Goal: Task Accomplishment & Management: Complete application form

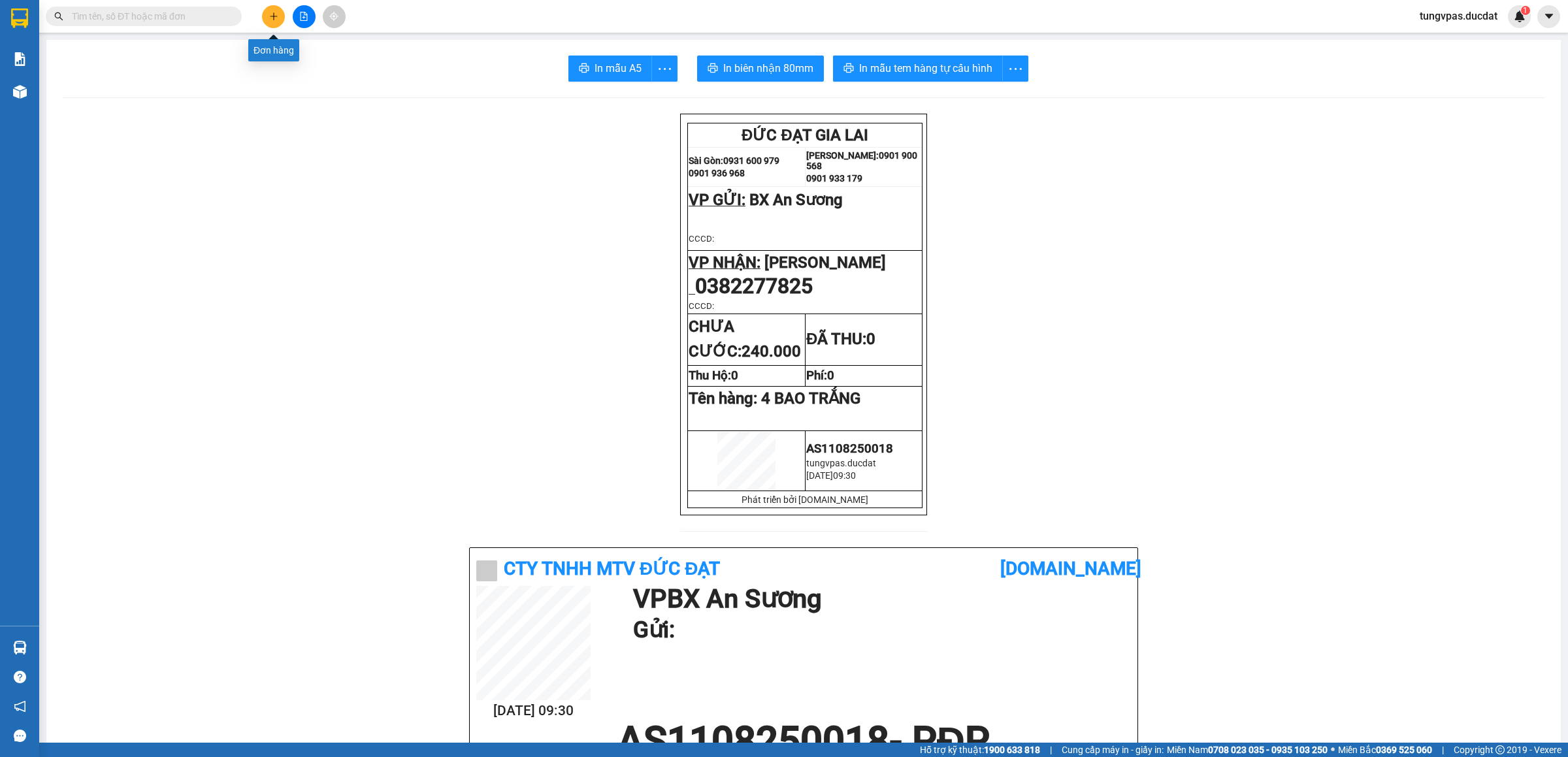
click at [280, 13] on button at bounding box center [273, 16] width 23 height 23
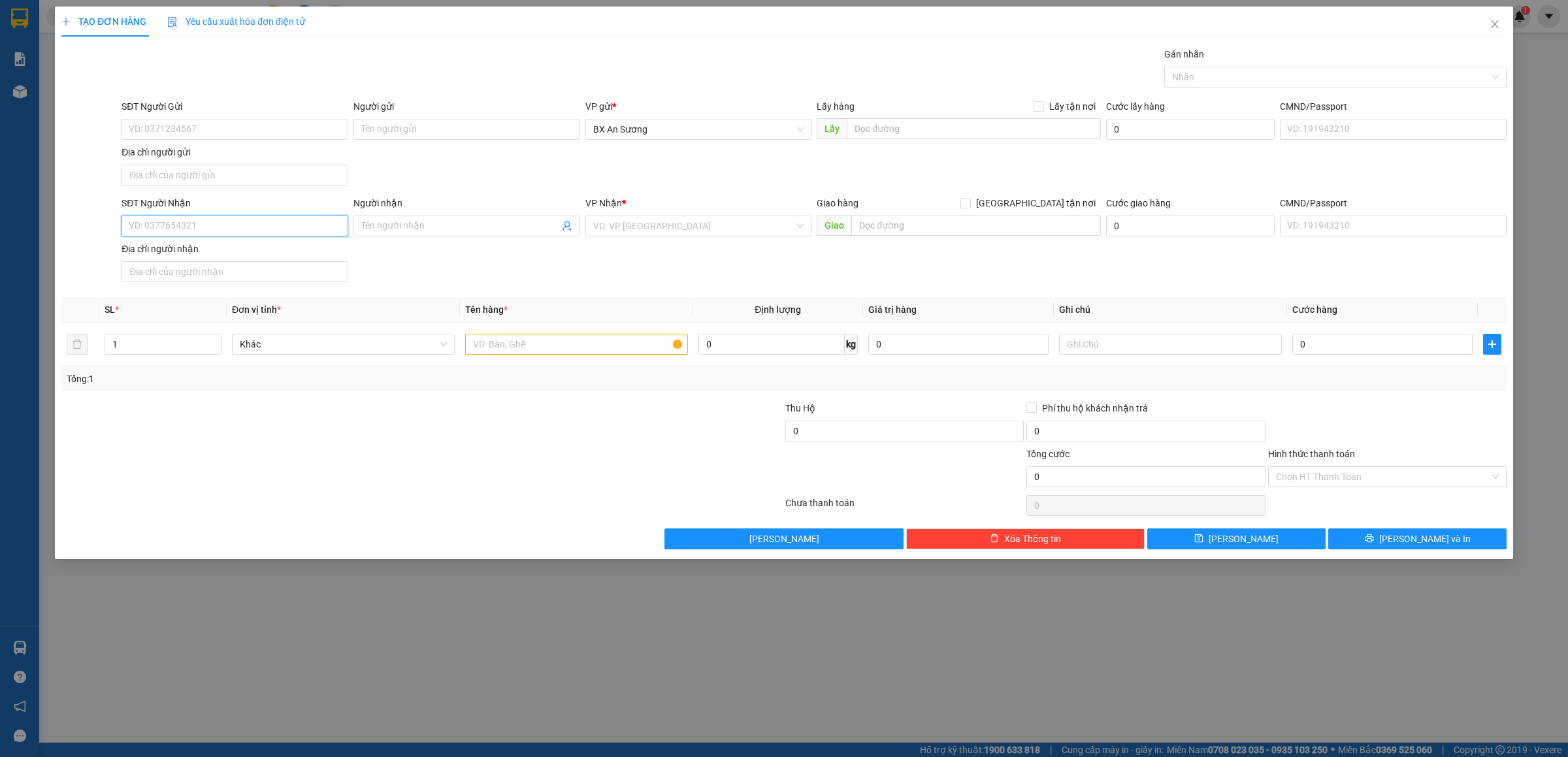
click at [215, 224] on input "SĐT Người Nhận" at bounding box center [235, 226] width 227 height 21
click at [233, 232] on input "SĐT Người Nhận" at bounding box center [235, 226] width 227 height 21
type input "0344741276"
click at [476, 223] on input "Người nhận" at bounding box center [460, 226] width 198 height 14
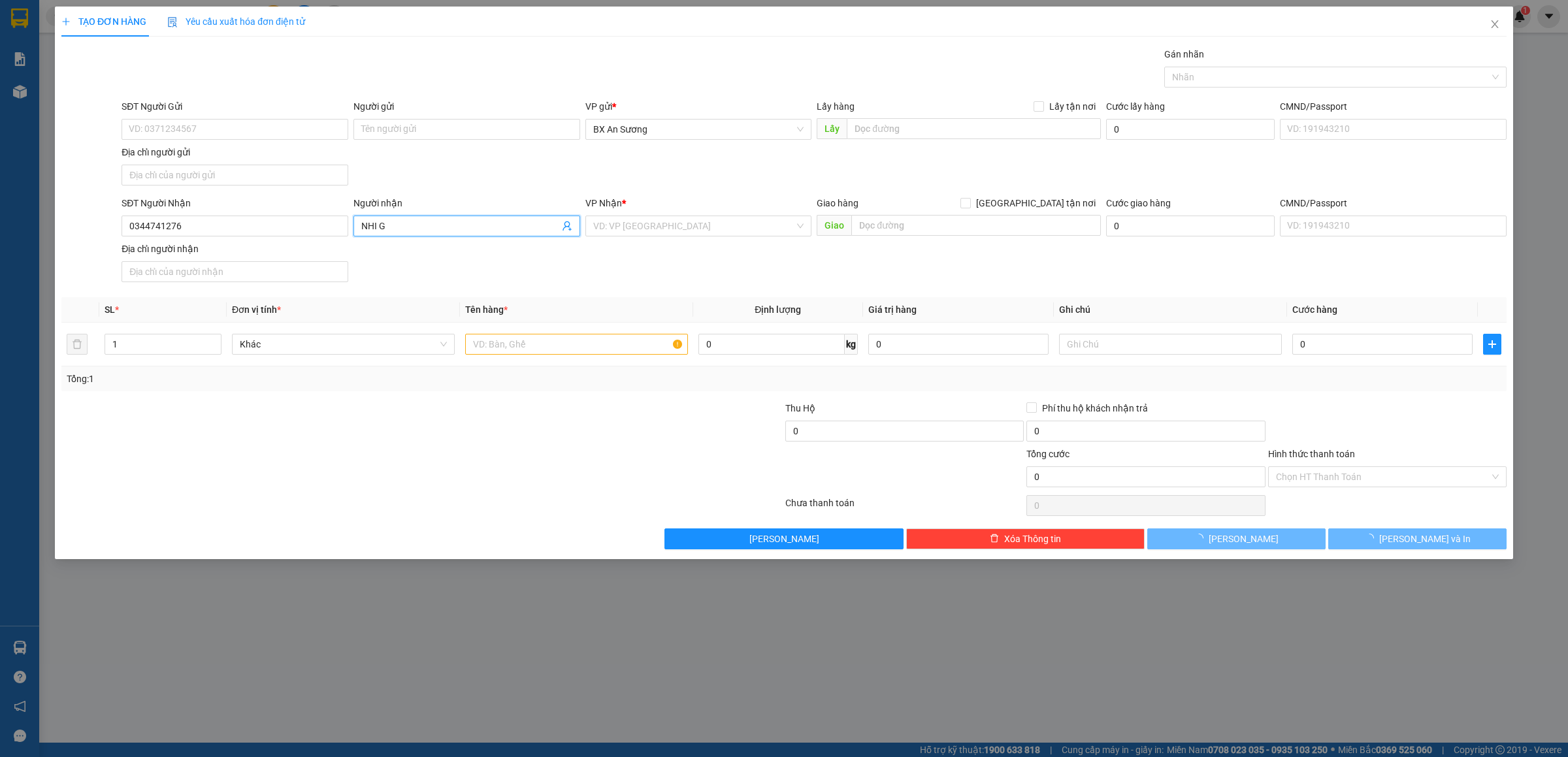
type input "NHI GL"
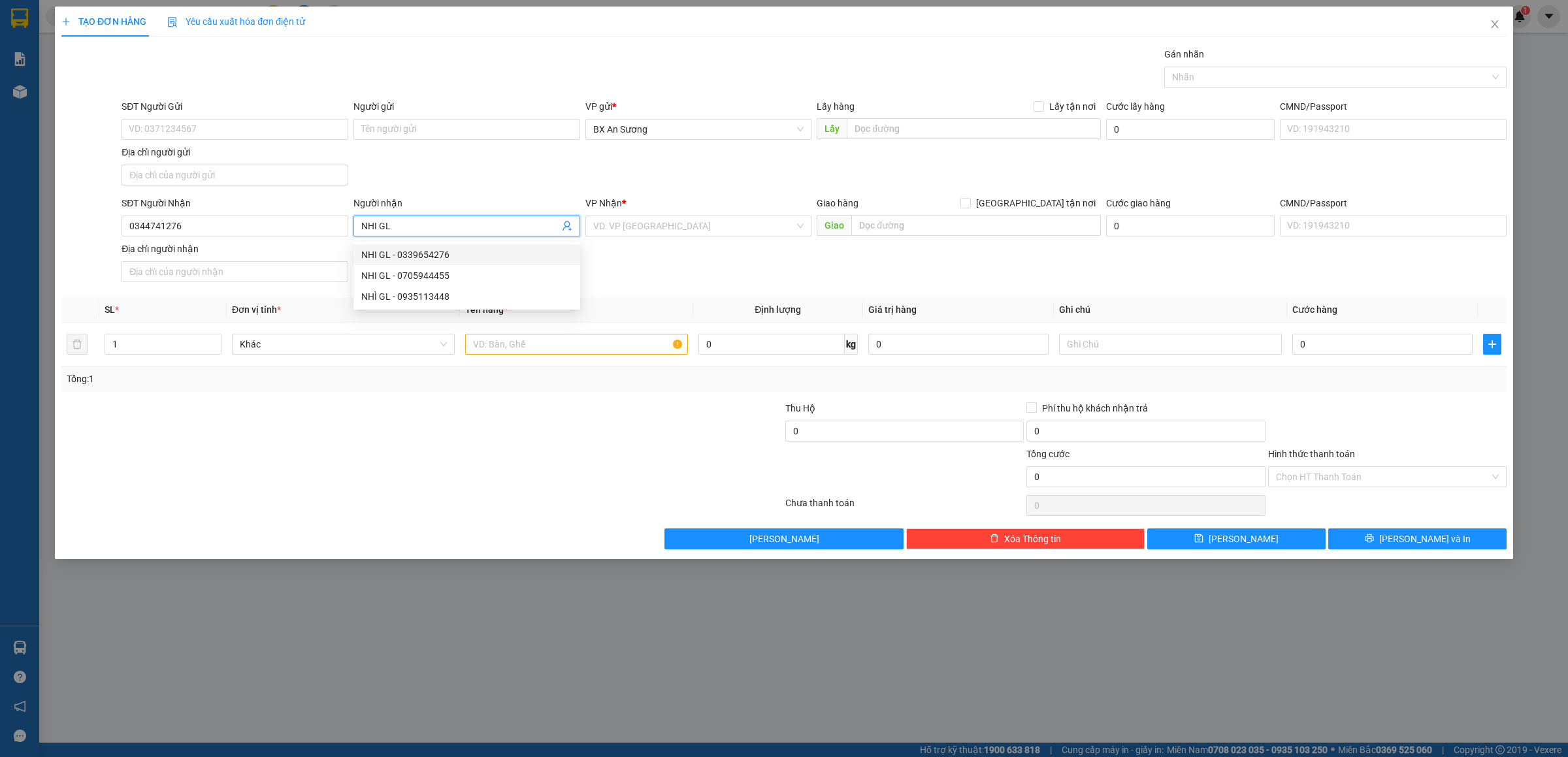
click at [463, 251] on div "NHI GL - 0339654276" at bounding box center [466, 255] width 211 height 14
type input "0339654276"
type input "NHI GL"
click at [669, 225] on input "search" at bounding box center [694, 226] width 202 height 20
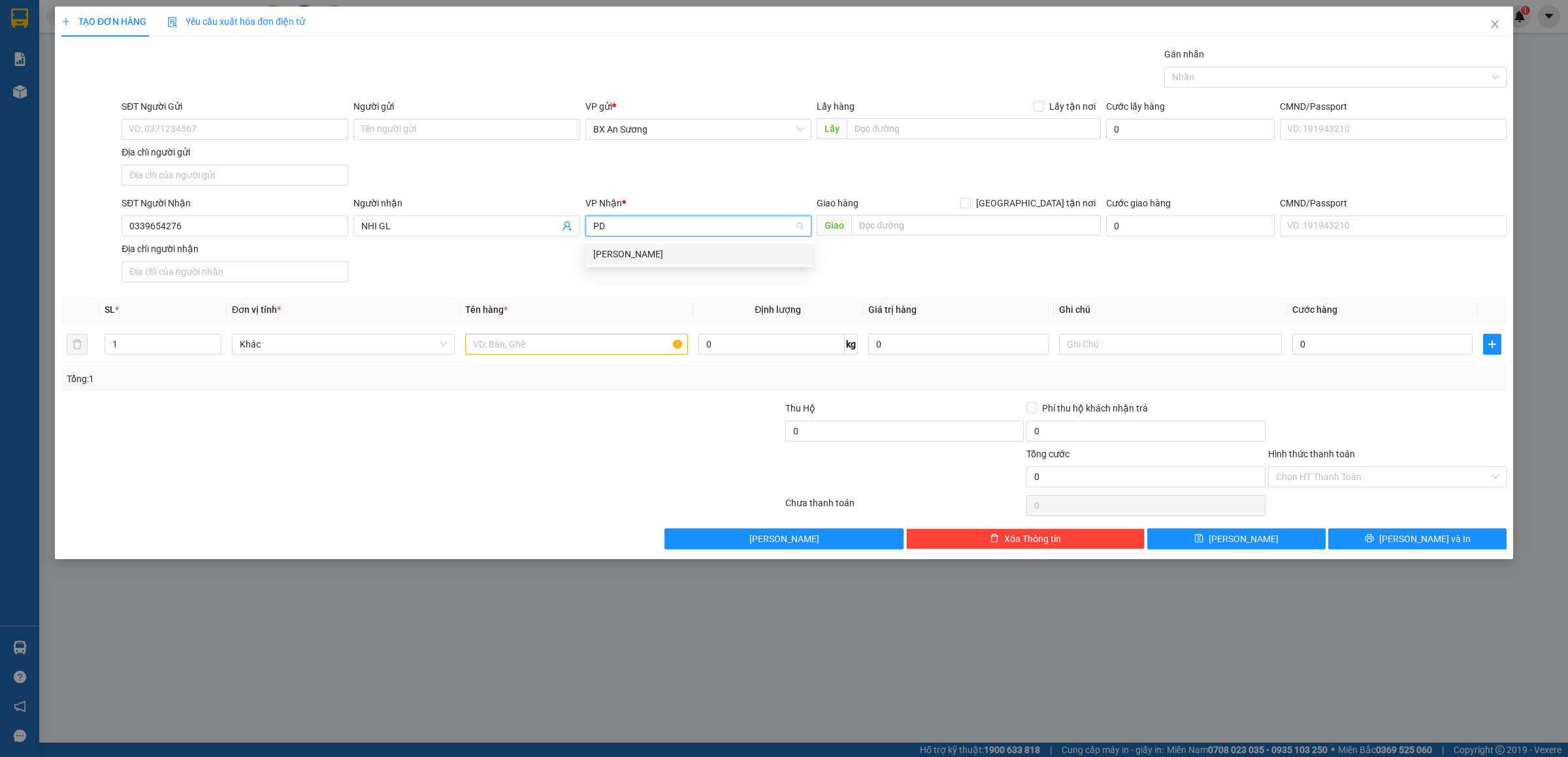
type input "PDP"
click at [659, 257] on div "[PERSON_NAME]" at bounding box center [698, 254] width 211 height 14
click at [631, 348] on input "text" at bounding box center [576, 345] width 223 height 21
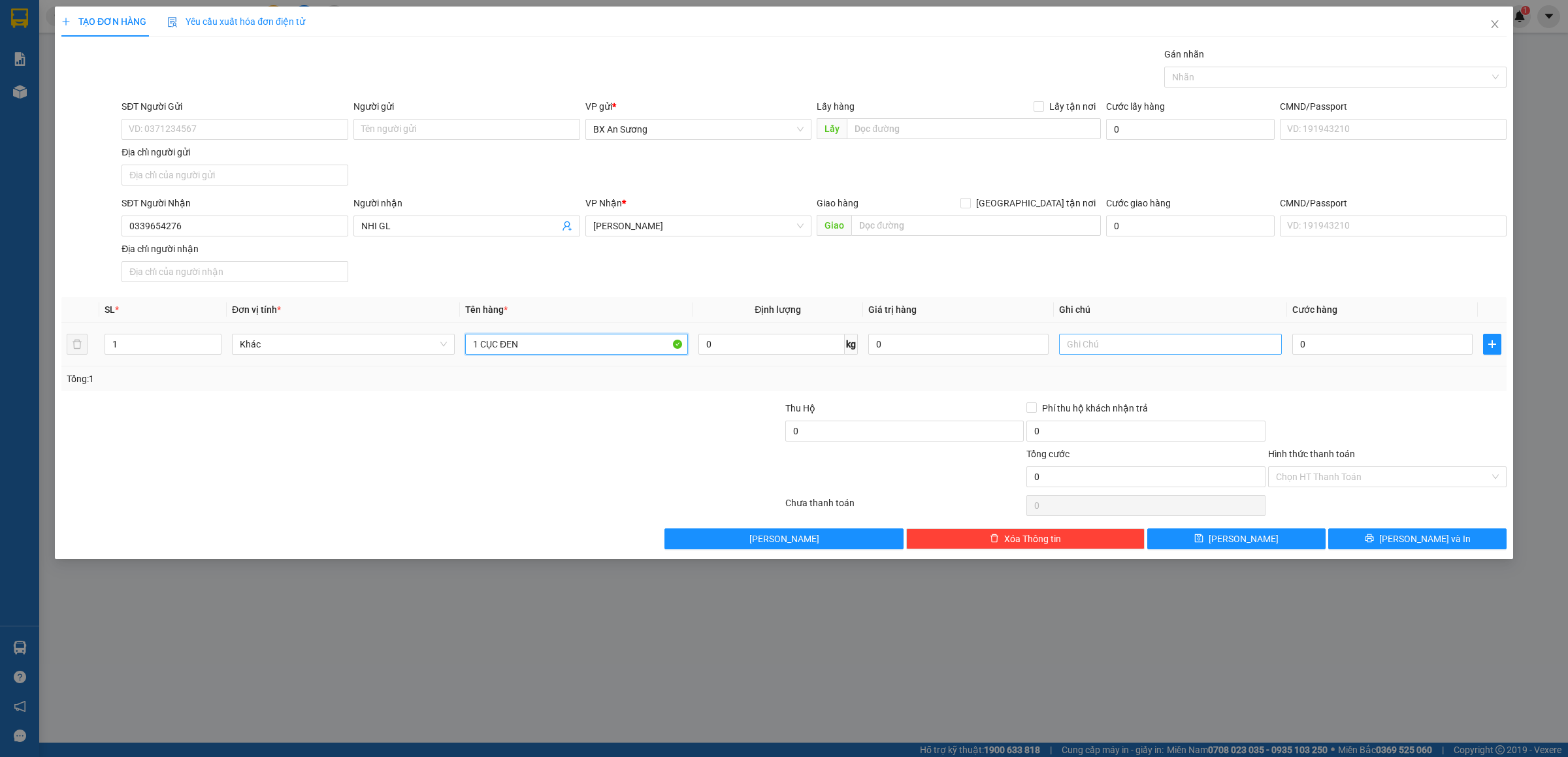
type input "1 CỤC ĐEN"
click at [1357, 343] on input "0" at bounding box center [1382, 345] width 181 height 21
type input "7"
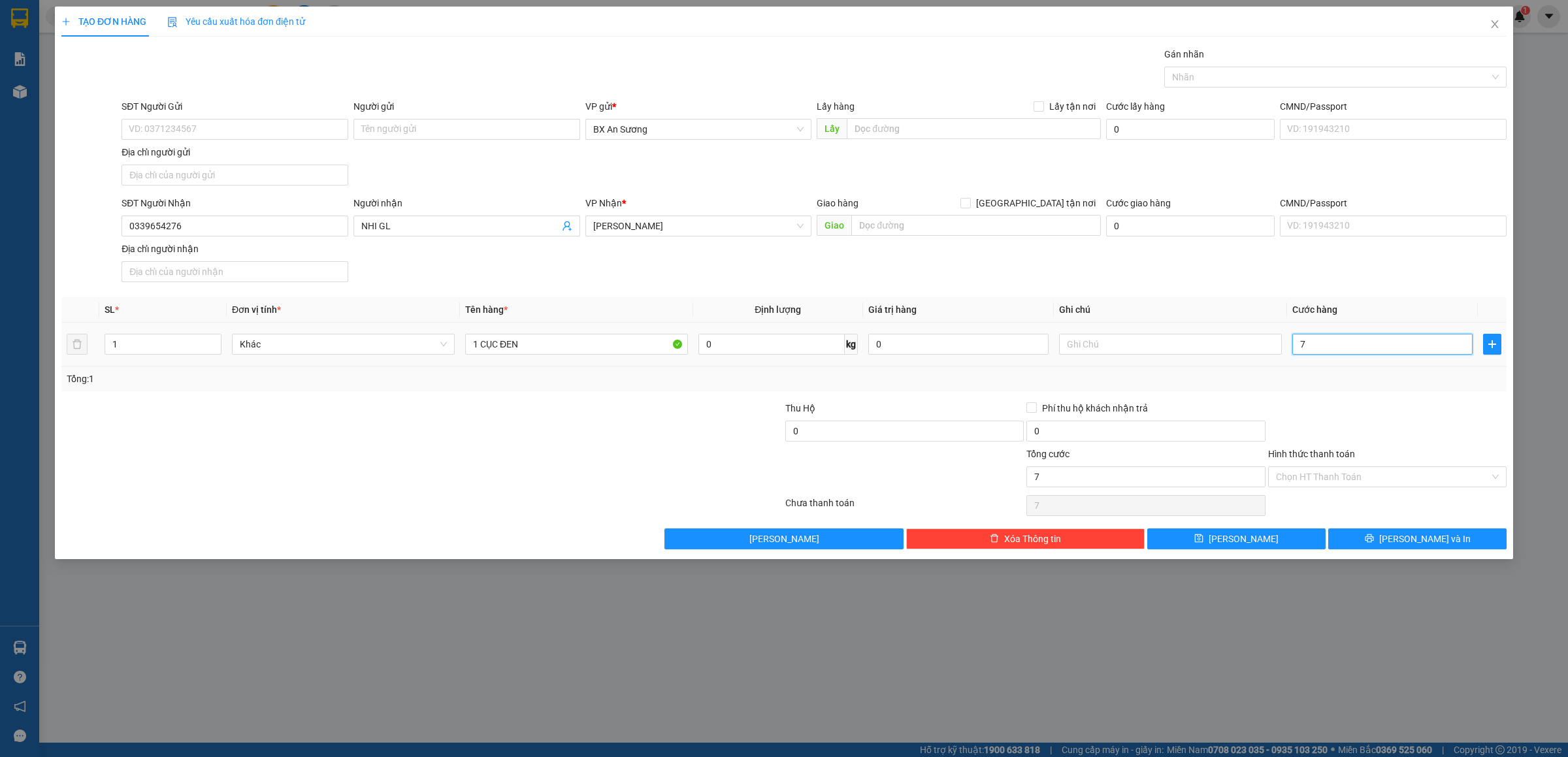
type input "70"
type input "70.000"
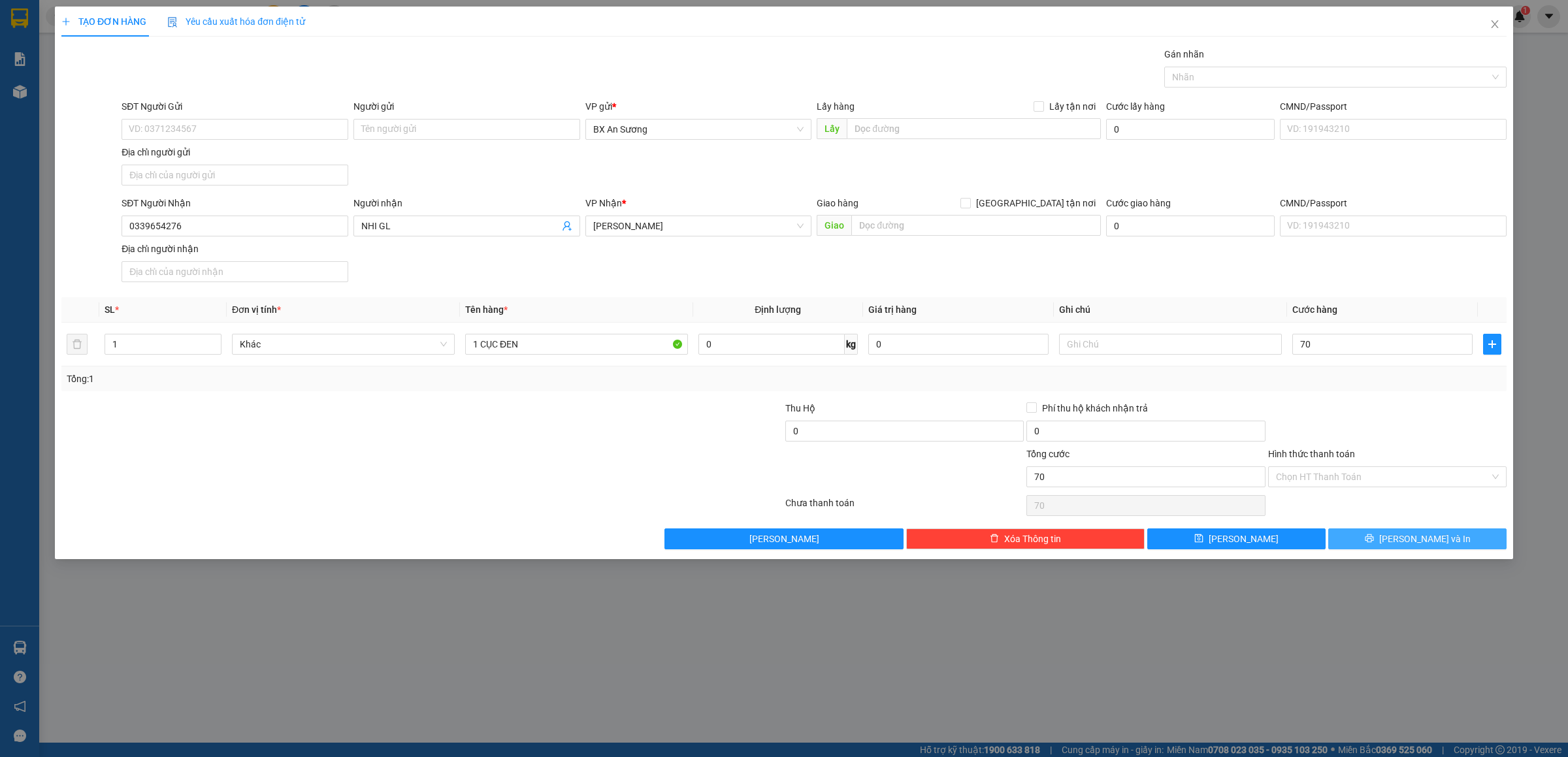
type input "70.000"
click at [1407, 546] on span "[PERSON_NAME] và In" at bounding box center [1424, 539] width 92 height 14
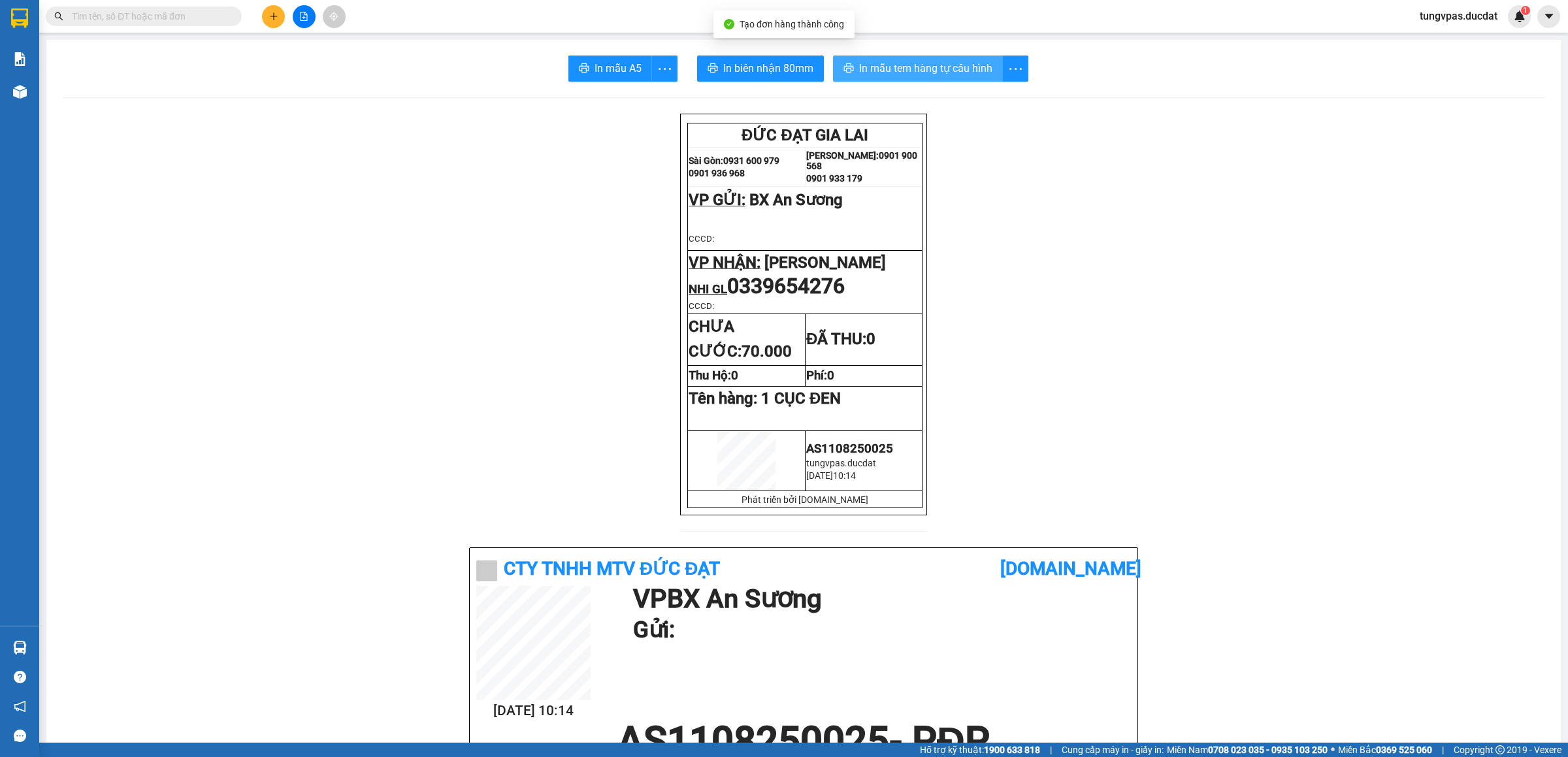
click at [943, 67] on span "In mẫu tem hàng tự cấu hình" at bounding box center [926, 68] width 133 height 16
click at [737, 55] on button "In biên nhận 80mm" at bounding box center [760, 69] width 126 height 26
click at [274, 13] on icon "plus" at bounding box center [274, 16] width 9 height 9
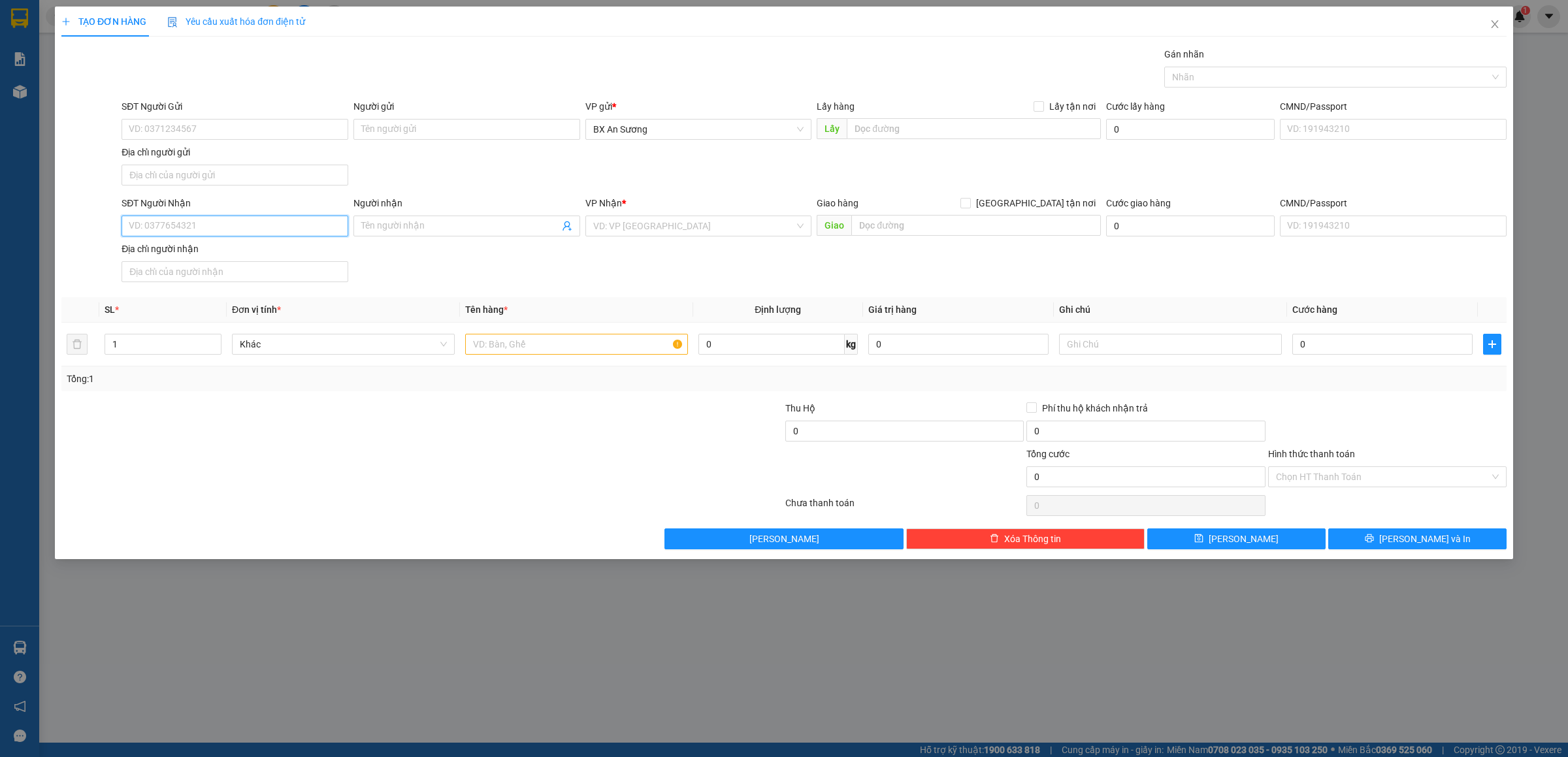
click at [306, 223] on input "SĐT Người Nhận" at bounding box center [235, 226] width 227 height 21
type input "0984726155"
click at [277, 253] on div "0984726155 - CÚC" at bounding box center [235, 255] width 211 height 14
type input "CÚC"
type input "0984726155"
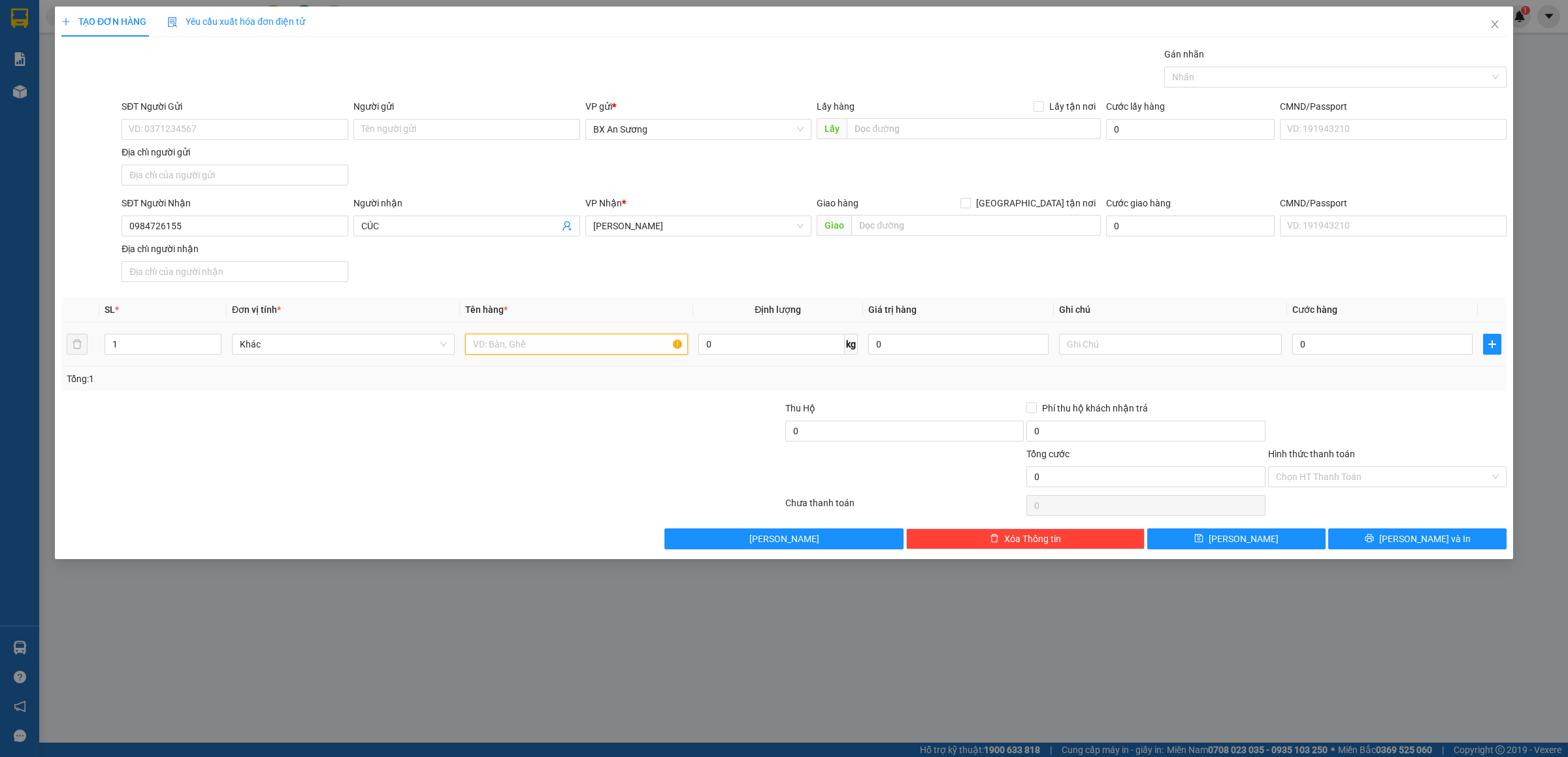
click at [511, 347] on input "text" at bounding box center [576, 345] width 223 height 21
type input "1 BAO XANH"
type input "8"
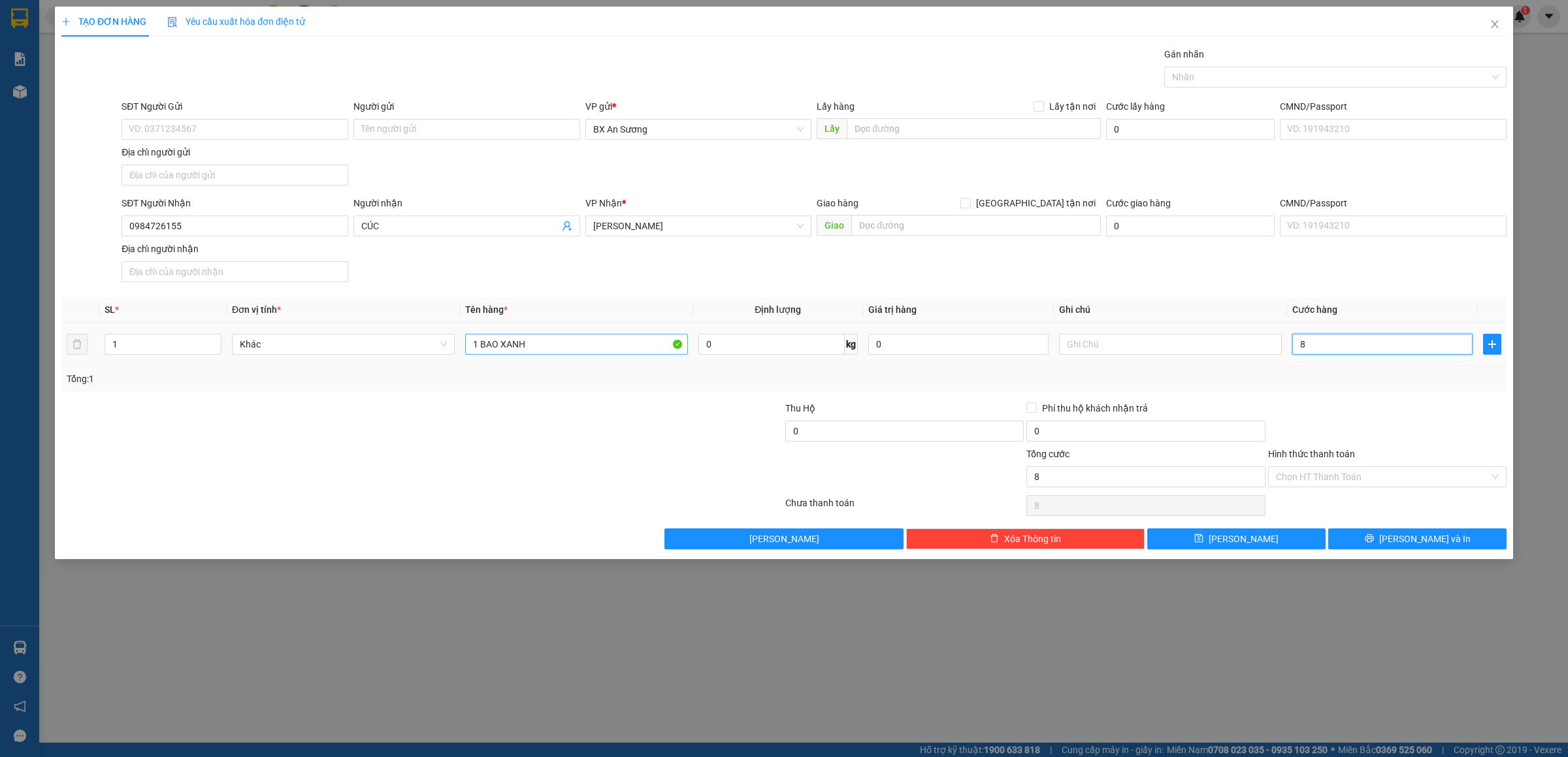
type input "80"
type input "80.000"
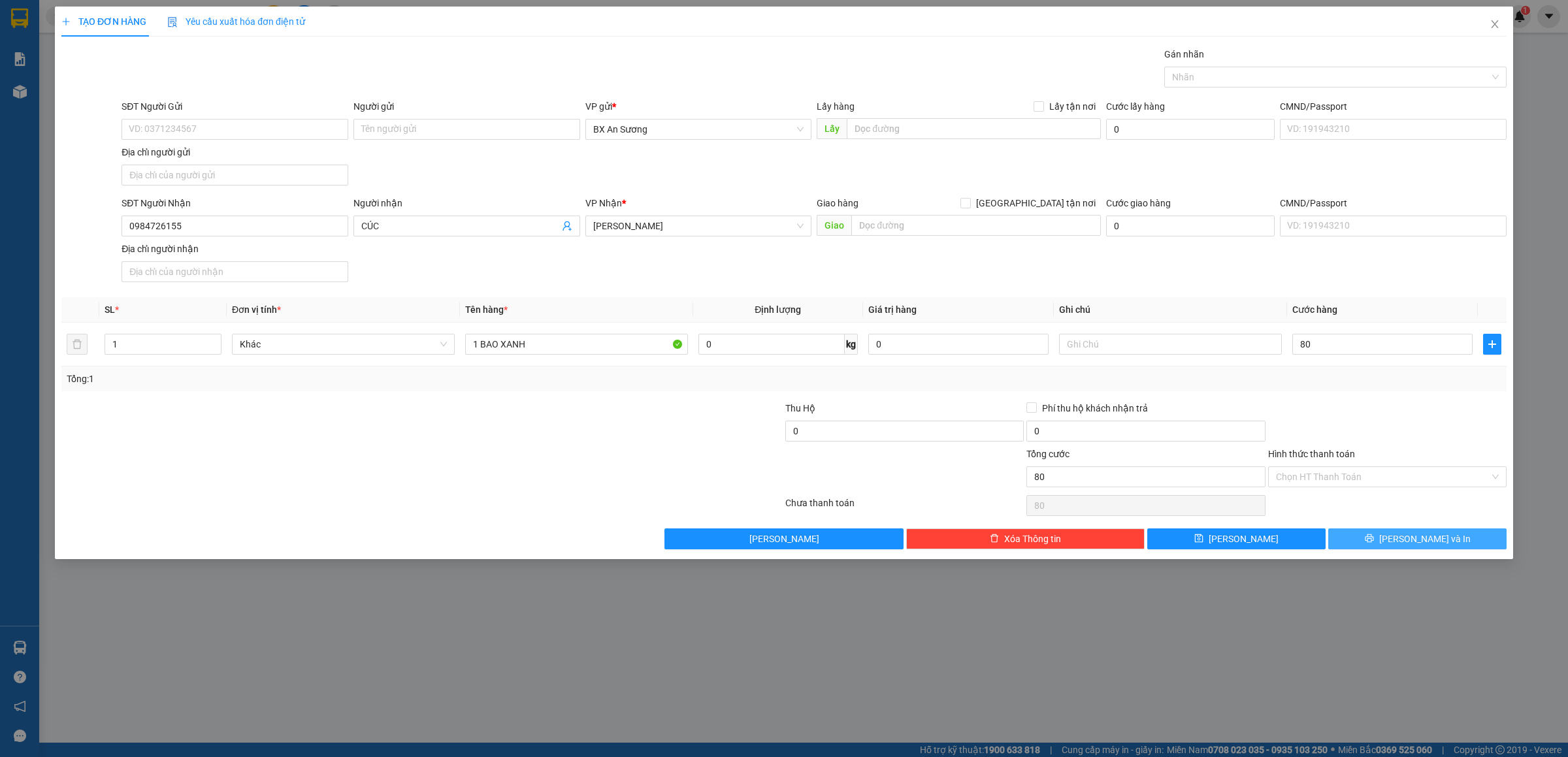
type input "80.000"
click at [1391, 543] on button "[PERSON_NAME] và In" at bounding box center [1417, 539] width 179 height 21
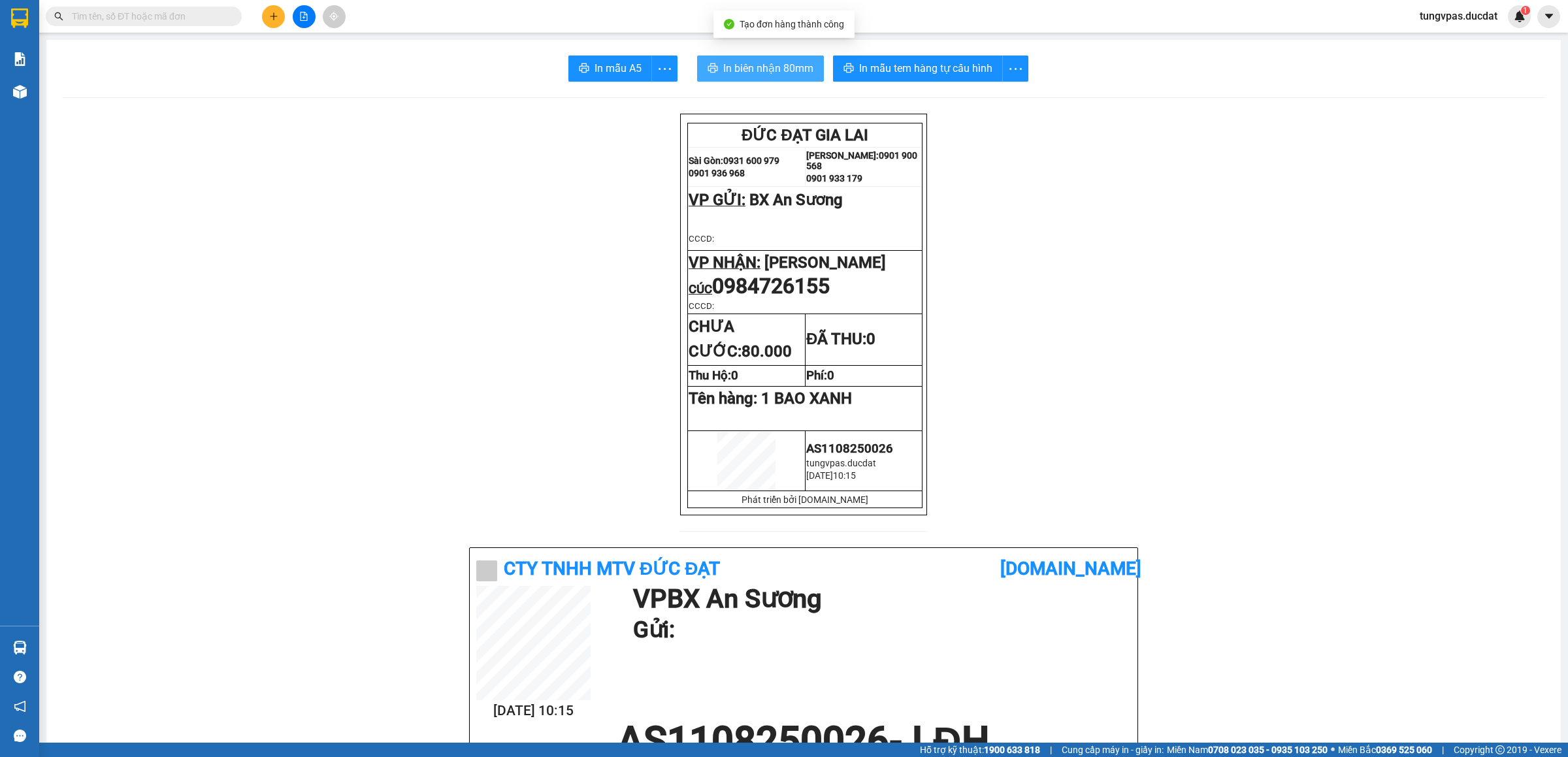
click at [749, 63] on span "In biên nhận 80mm" at bounding box center [768, 68] width 90 height 16
click at [921, 59] on button "In mẫu tem hàng tự cấu hình" at bounding box center [918, 69] width 170 height 26
click at [271, 20] on icon "plus" at bounding box center [274, 16] width 9 height 9
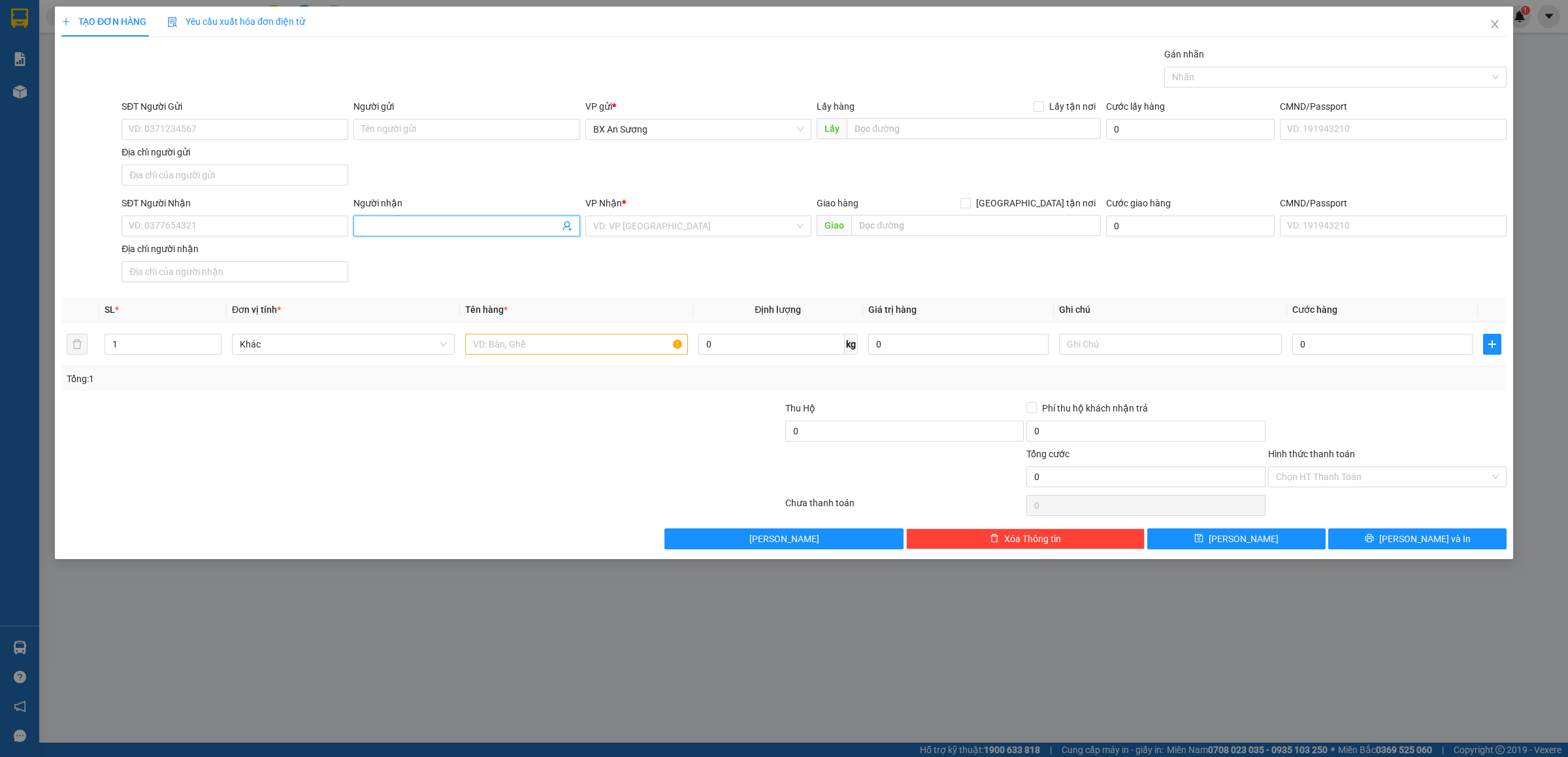
click at [420, 233] on input "Người nhận" at bounding box center [460, 226] width 198 height 14
type input "MI BÀU"
click at [508, 253] on div "MI BÀU CAN - 0364313187" at bounding box center [466, 255] width 211 height 14
type input "0364313187"
type input "MI BÀU CAN"
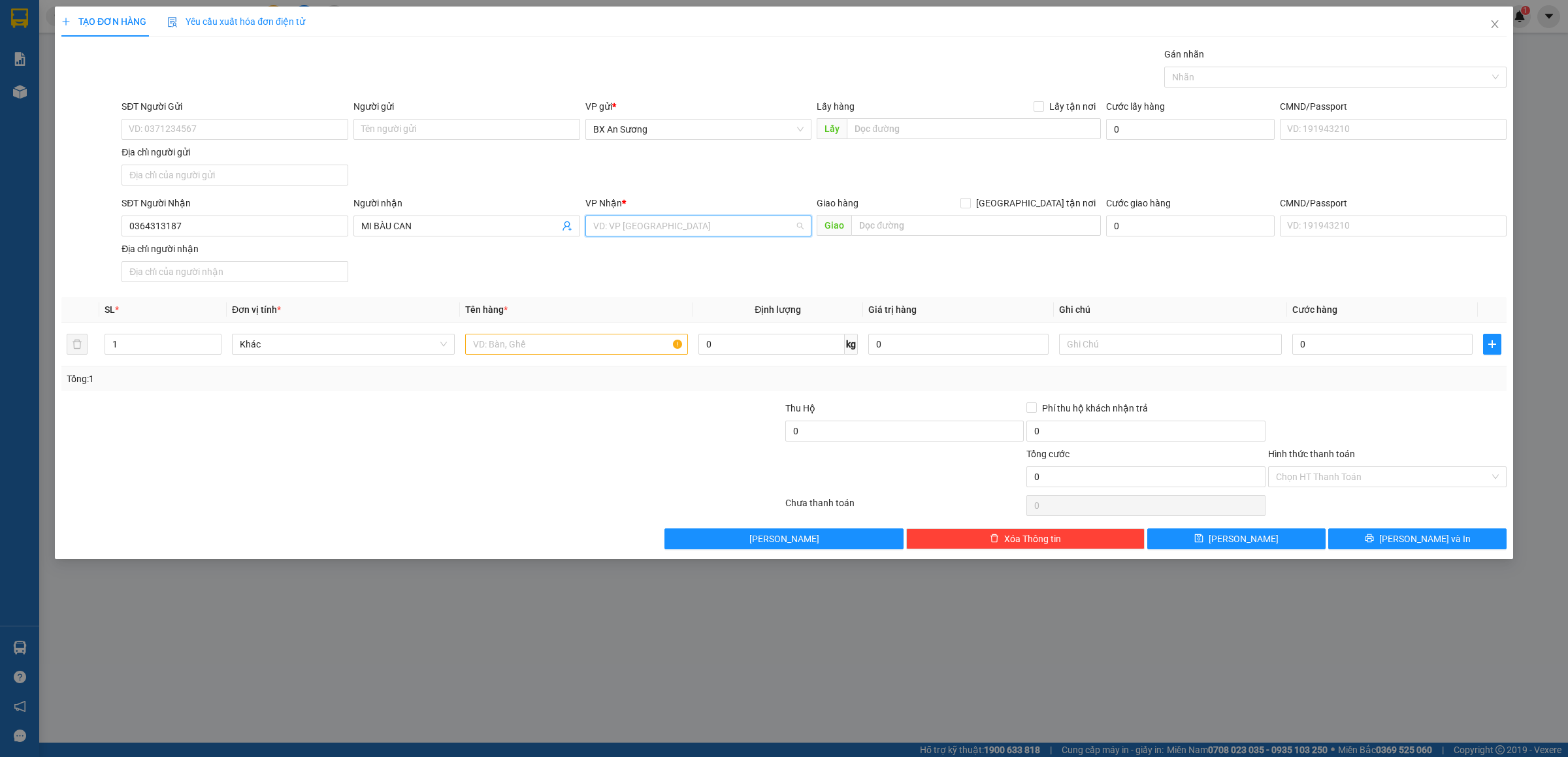
click at [641, 230] on input "search" at bounding box center [694, 226] width 202 height 20
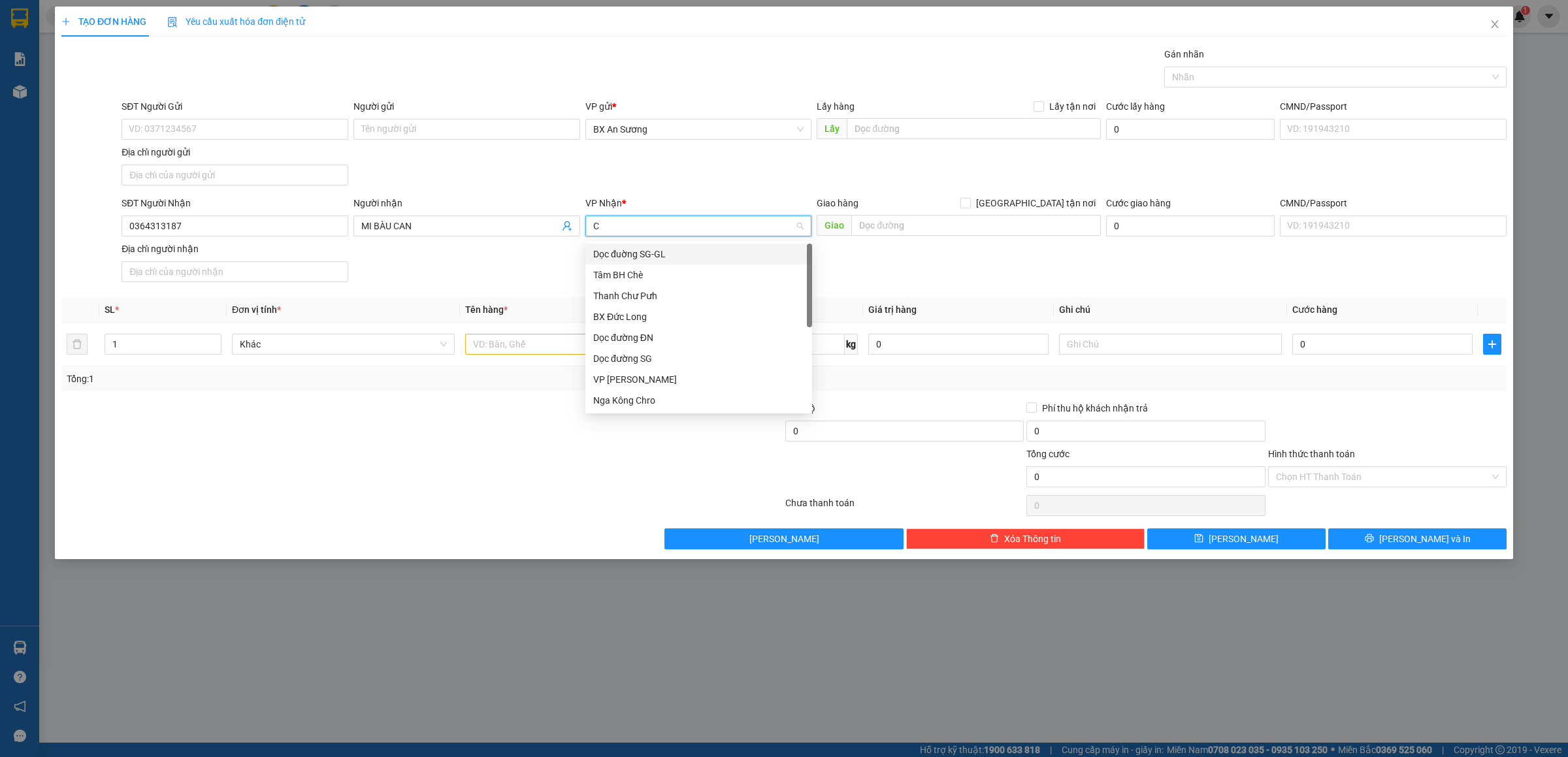
type input "CP"
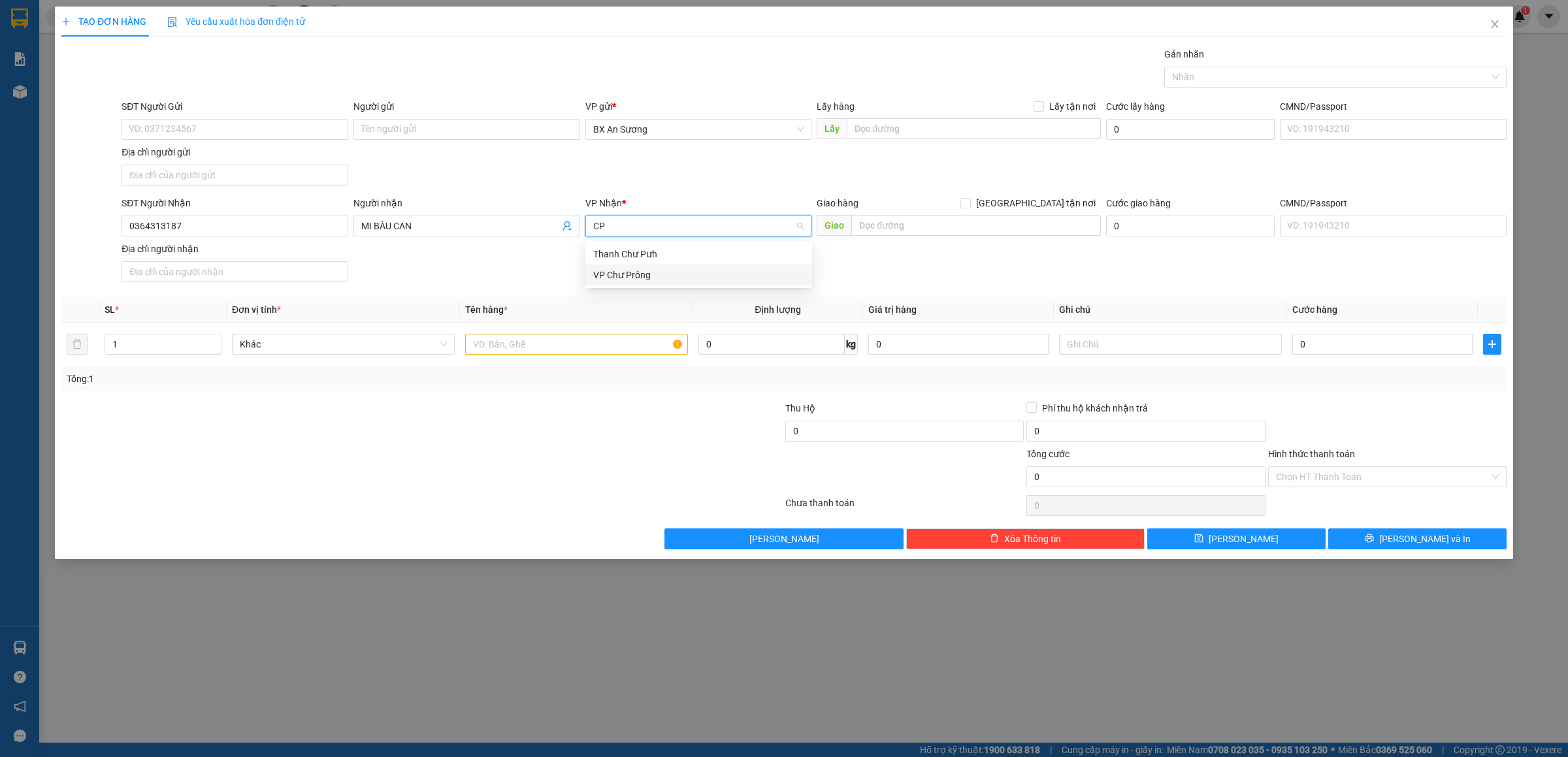
click at [632, 277] on div "VP Chư Prông" at bounding box center [698, 275] width 211 height 14
click at [580, 345] on input "text" at bounding box center [576, 345] width 223 height 21
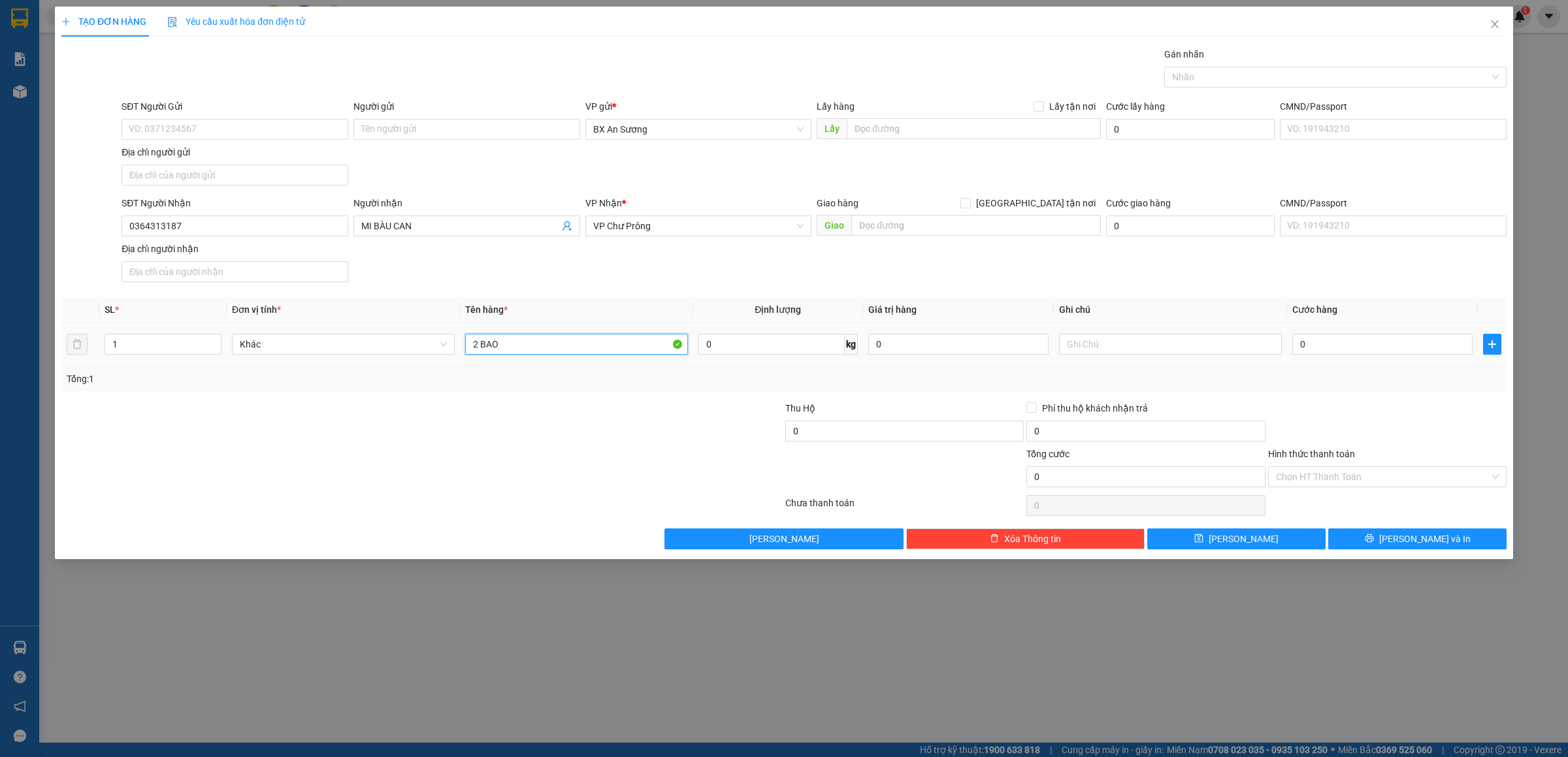
type input "2 BAO"
type input "1"
type input "16"
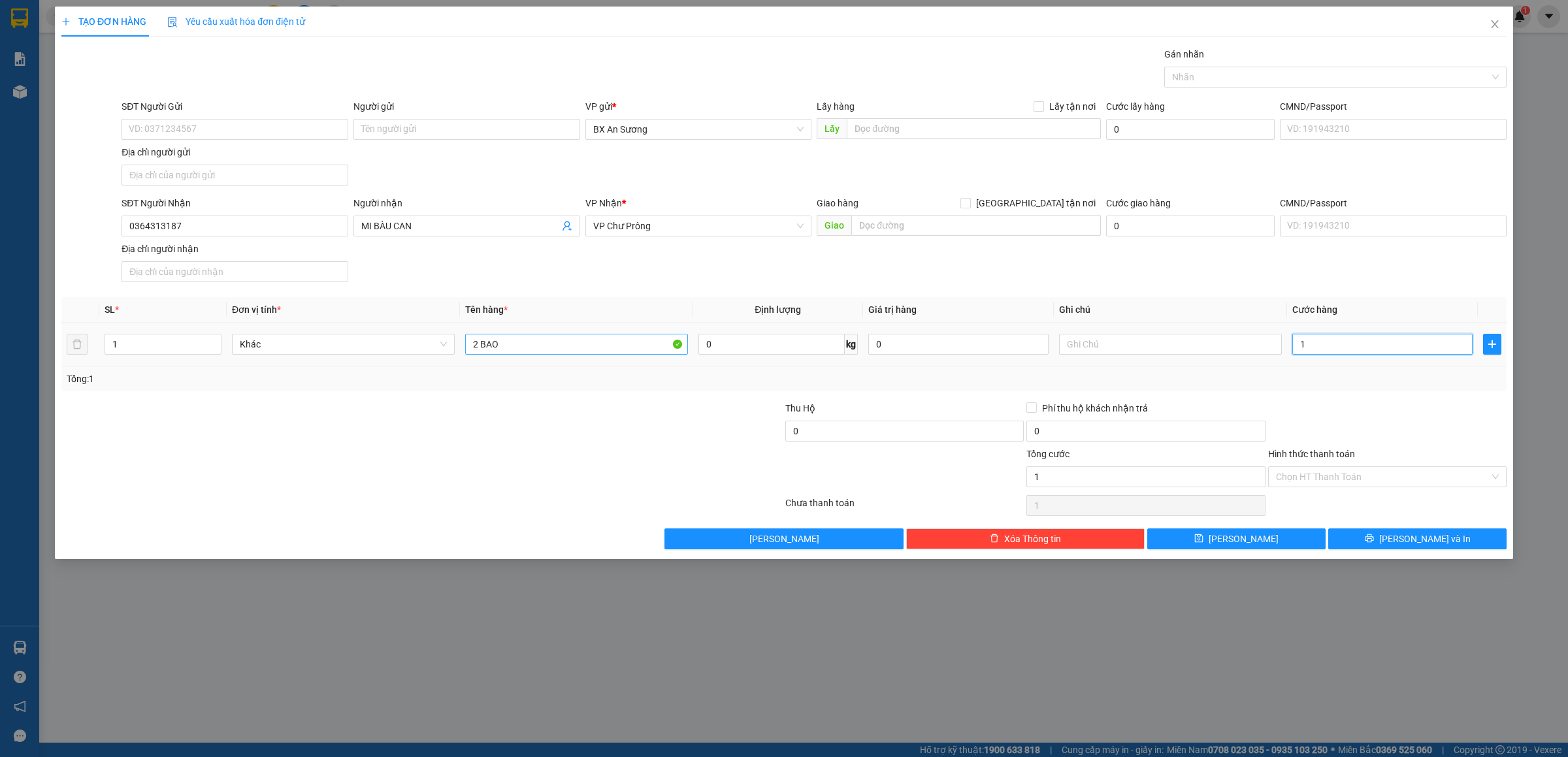
type input "16"
type input "160"
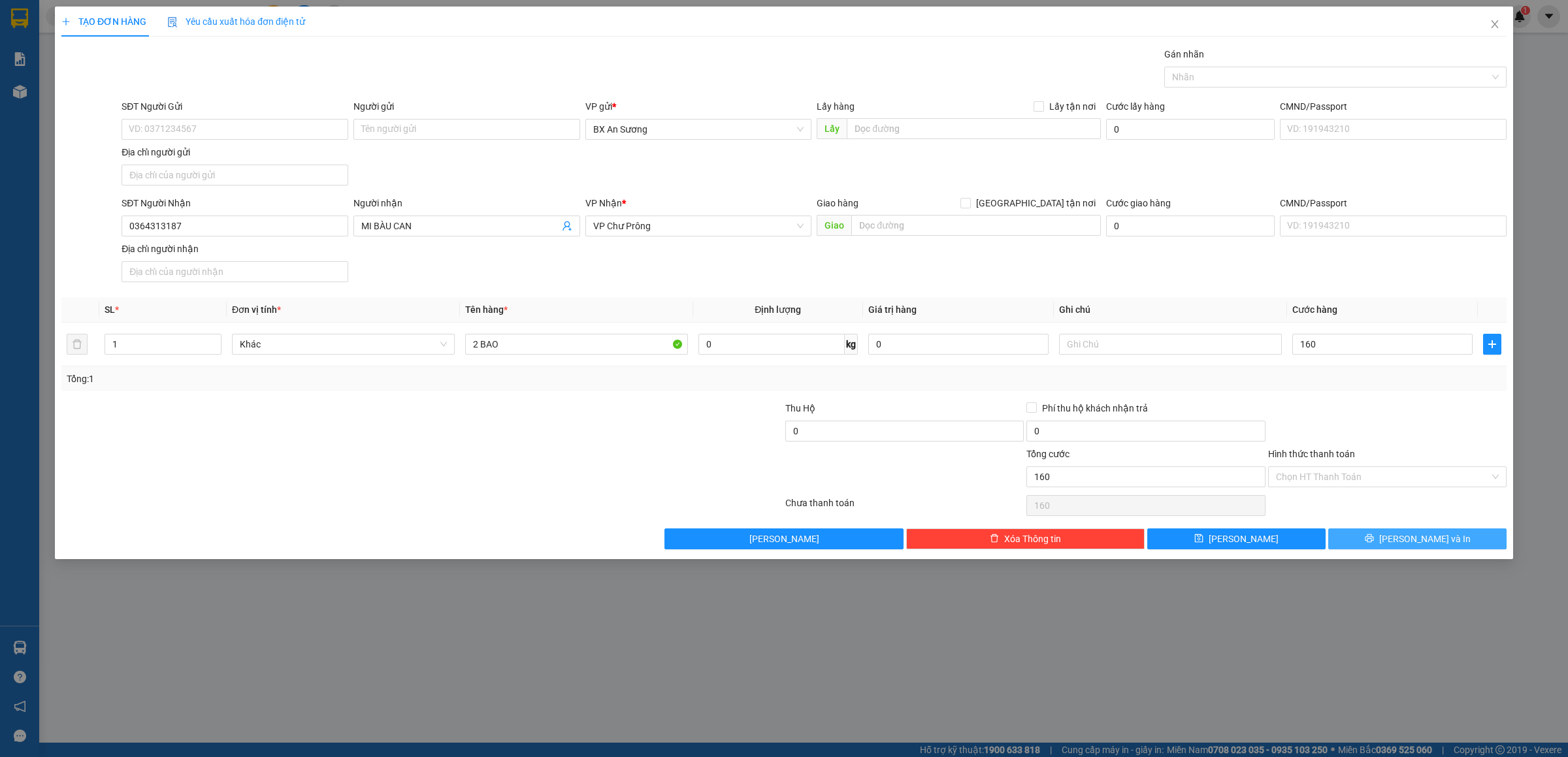
type input "160.000"
click at [1404, 538] on button "[PERSON_NAME] và In" at bounding box center [1417, 539] width 179 height 21
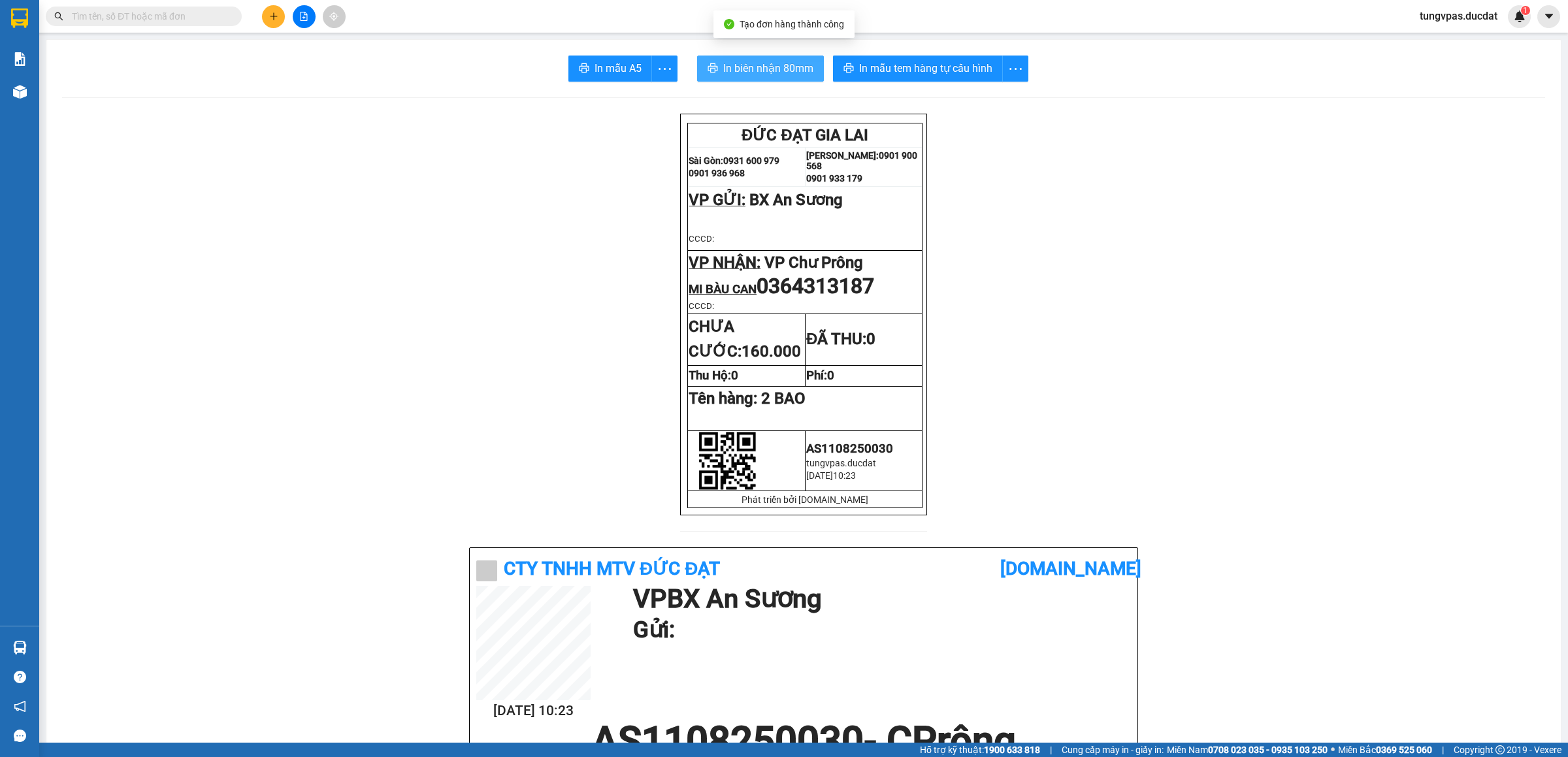
click at [744, 73] on span "In biên nhận 80mm" at bounding box center [768, 68] width 90 height 16
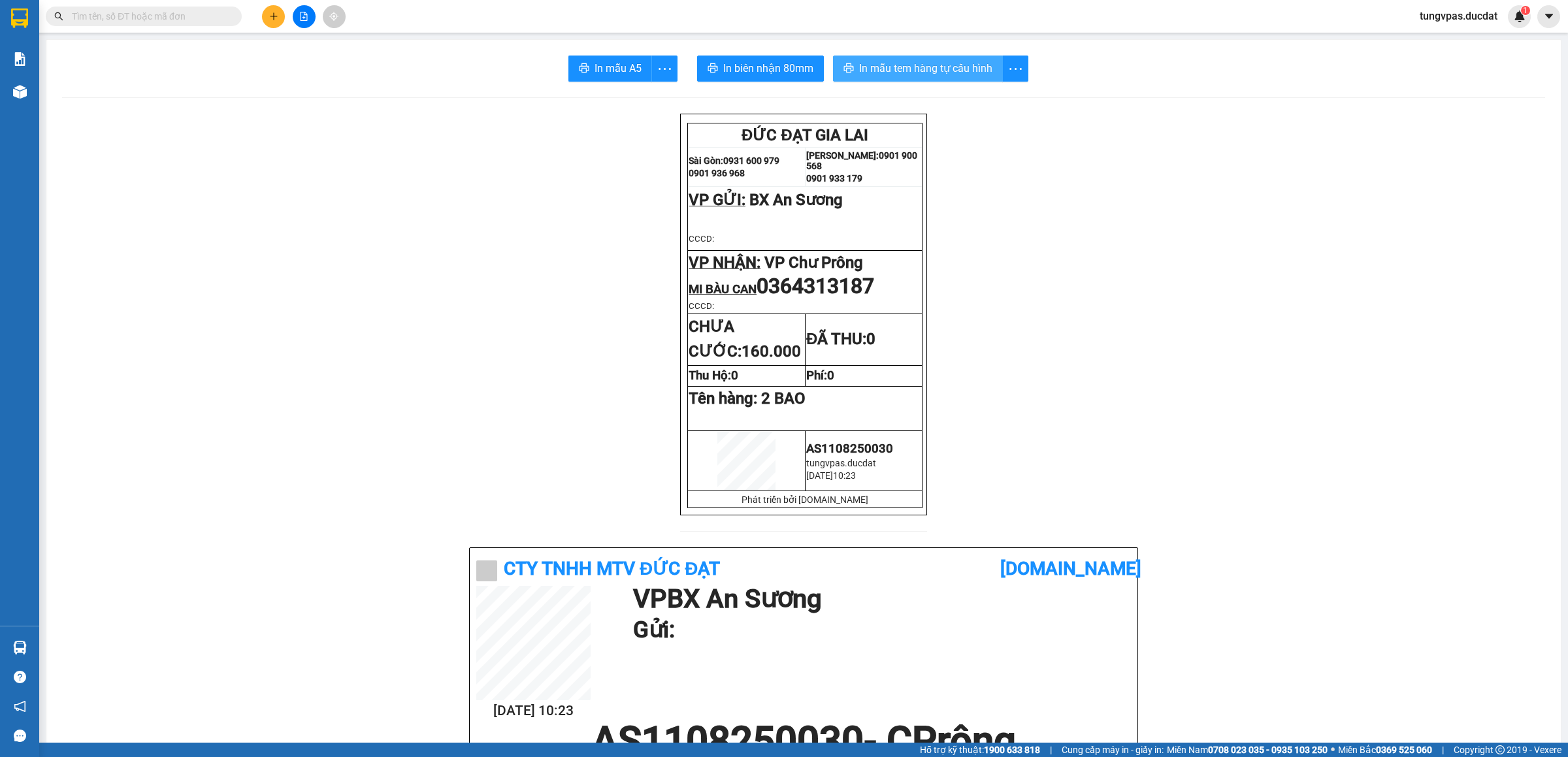
click at [939, 63] on span "In mẫu tem hàng tự cấu hình" at bounding box center [926, 68] width 133 height 16
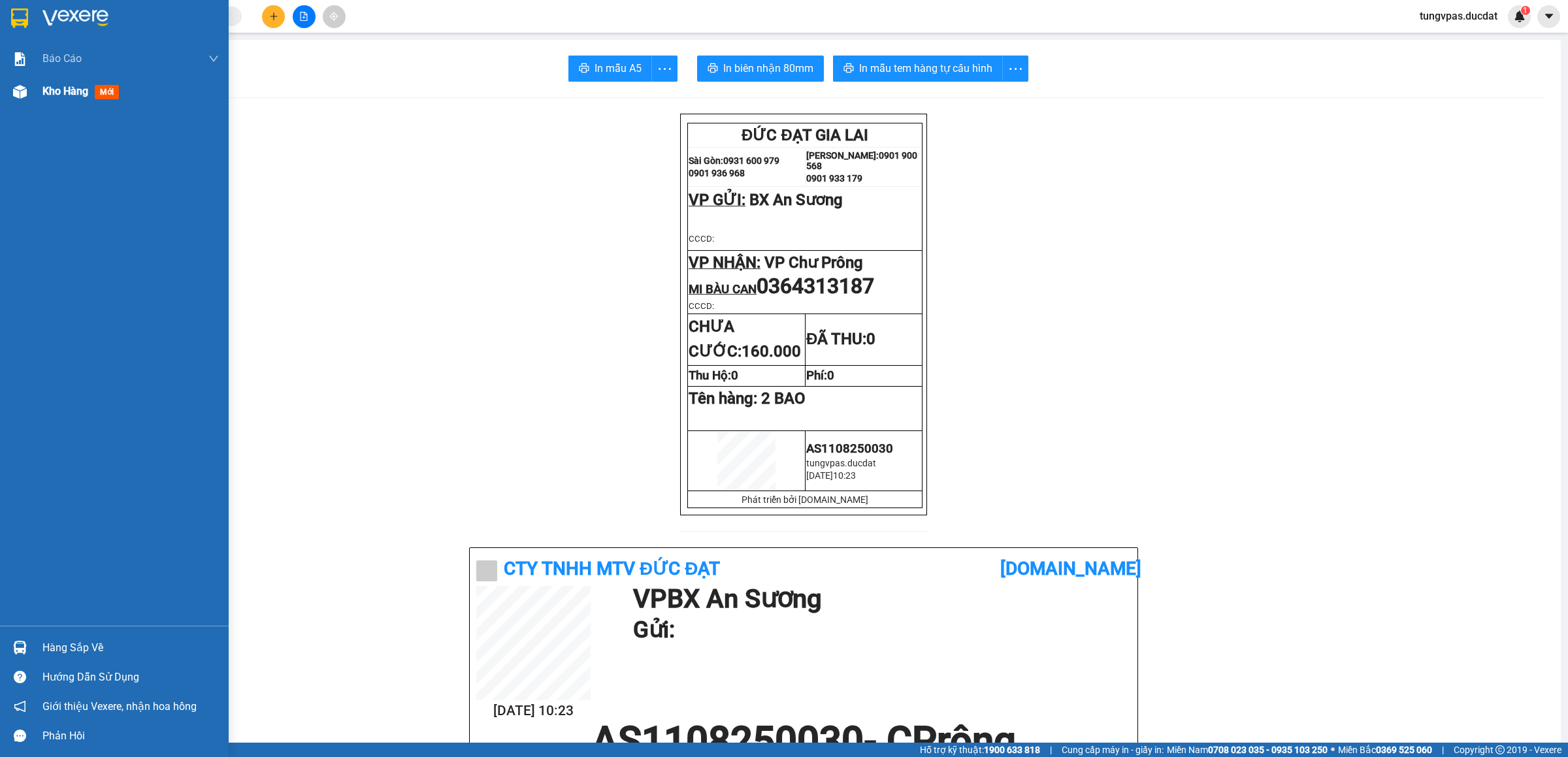
drag, startPoint x: 38, startPoint y: 97, endPoint x: 30, endPoint y: 97, distance: 8.0
click at [32, 97] on div "Kho hàng mới" at bounding box center [114, 92] width 229 height 33
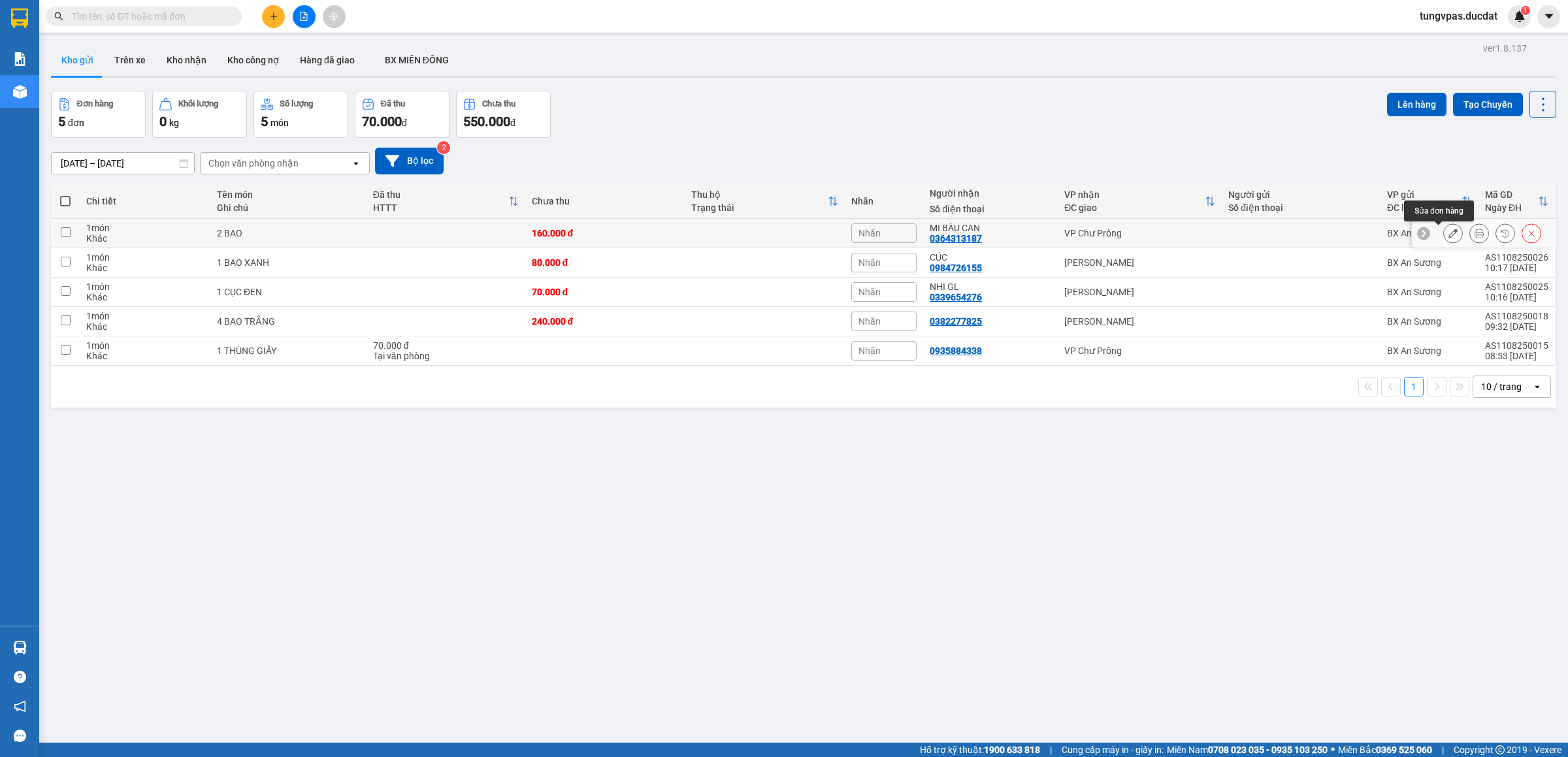
click at [1448, 232] on icon at bounding box center [1453, 233] width 9 height 9
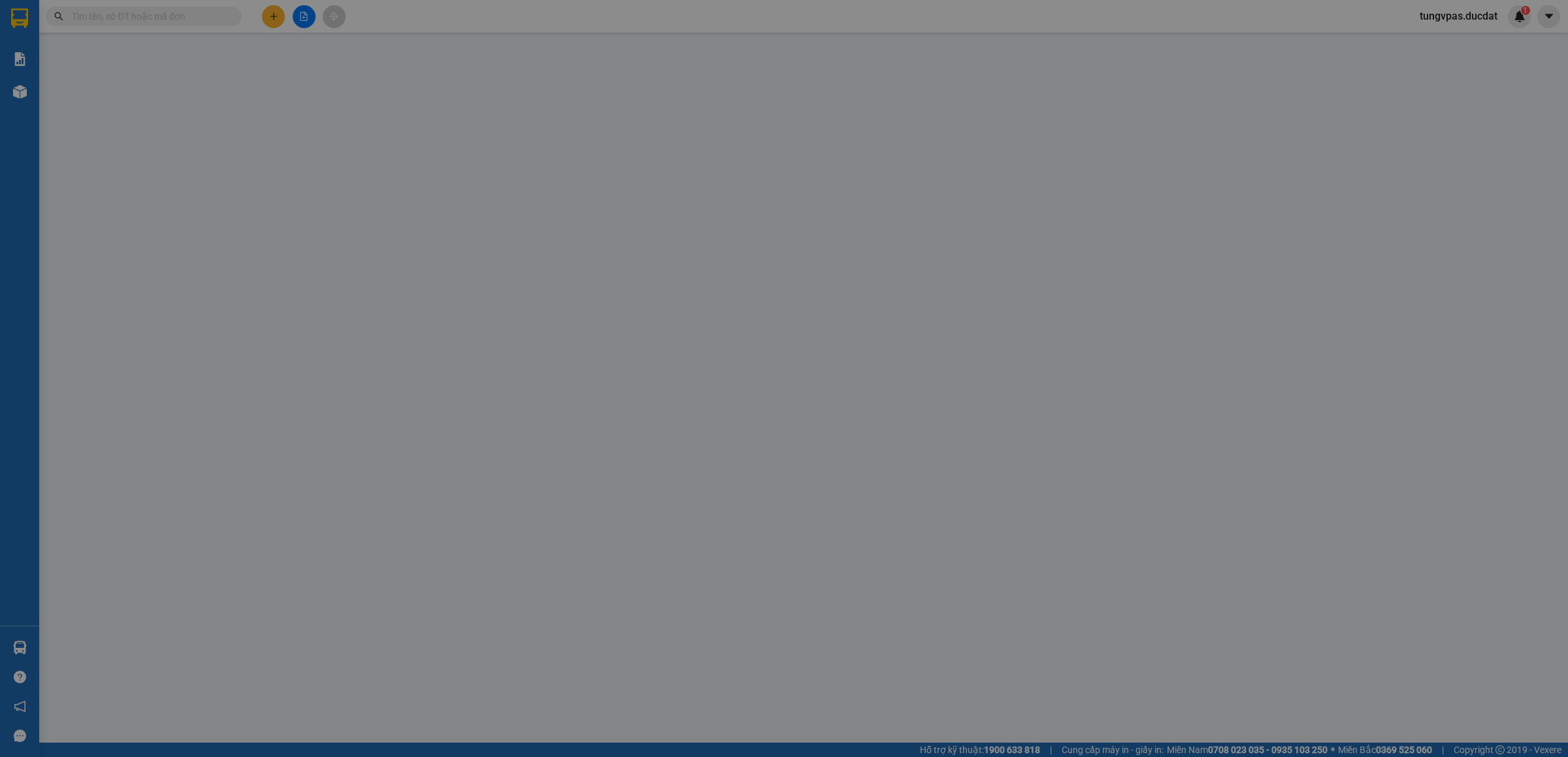
type input "0364313187"
type input "MI BÀU CAN"
type input "160.000"
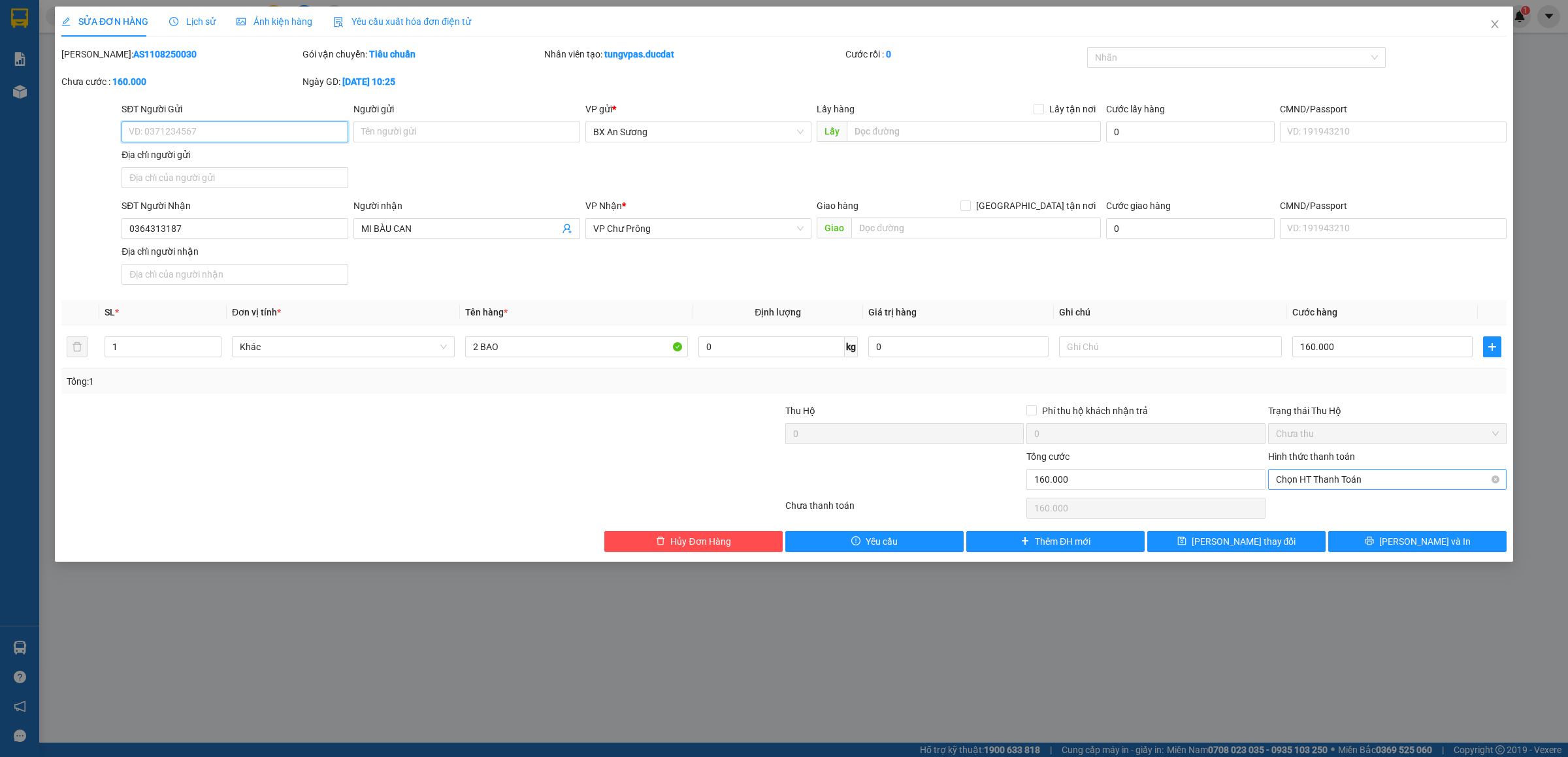
click at [1392, 481] on span "Chọn HT Thanh Toán" at bounding box center [1387, 480] width 223 height 20
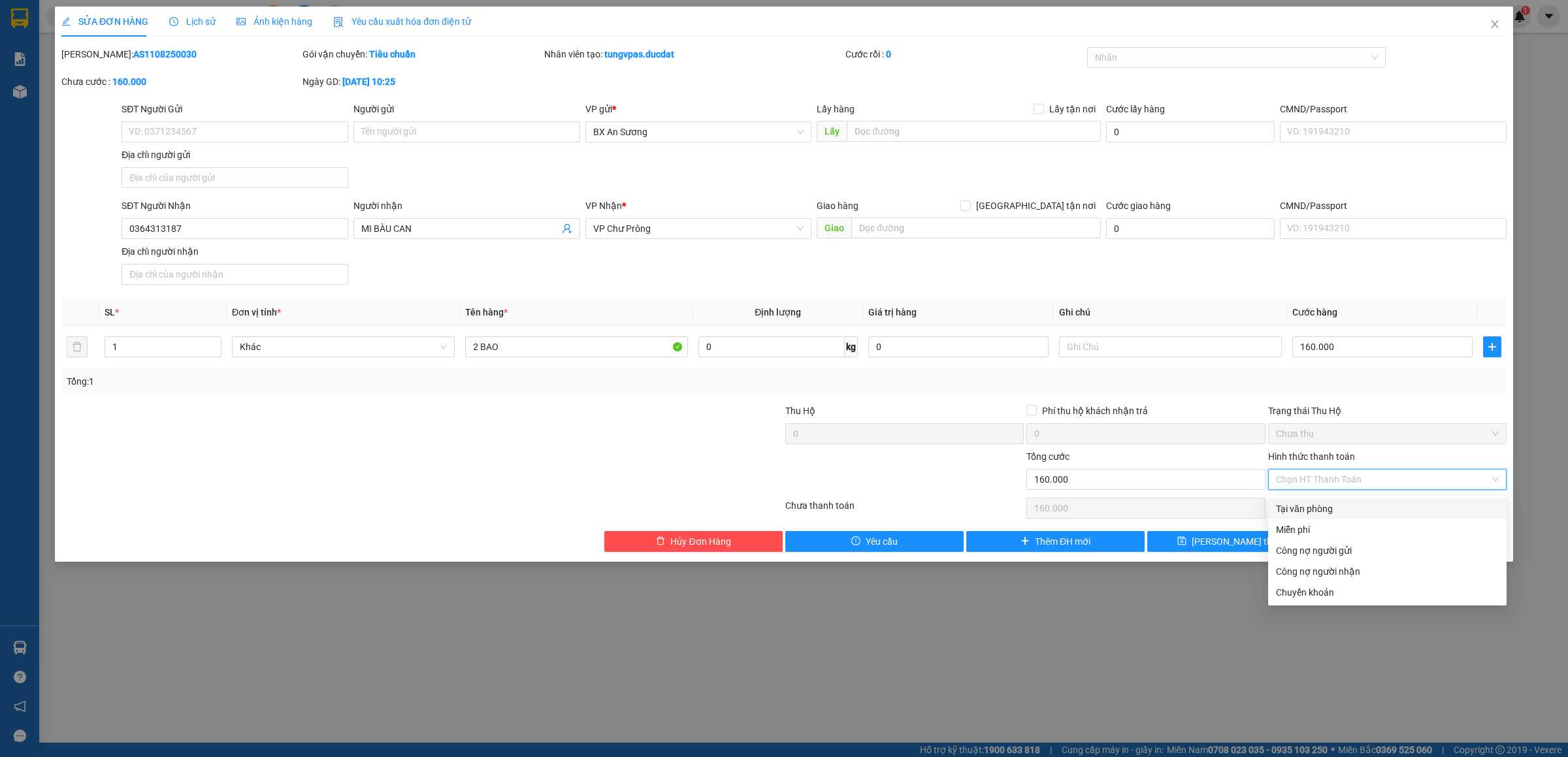
click at [1368, 508] on div "Tại văn phòng" at bounding box center [1387, 509] width 223 height 14
type input "0"
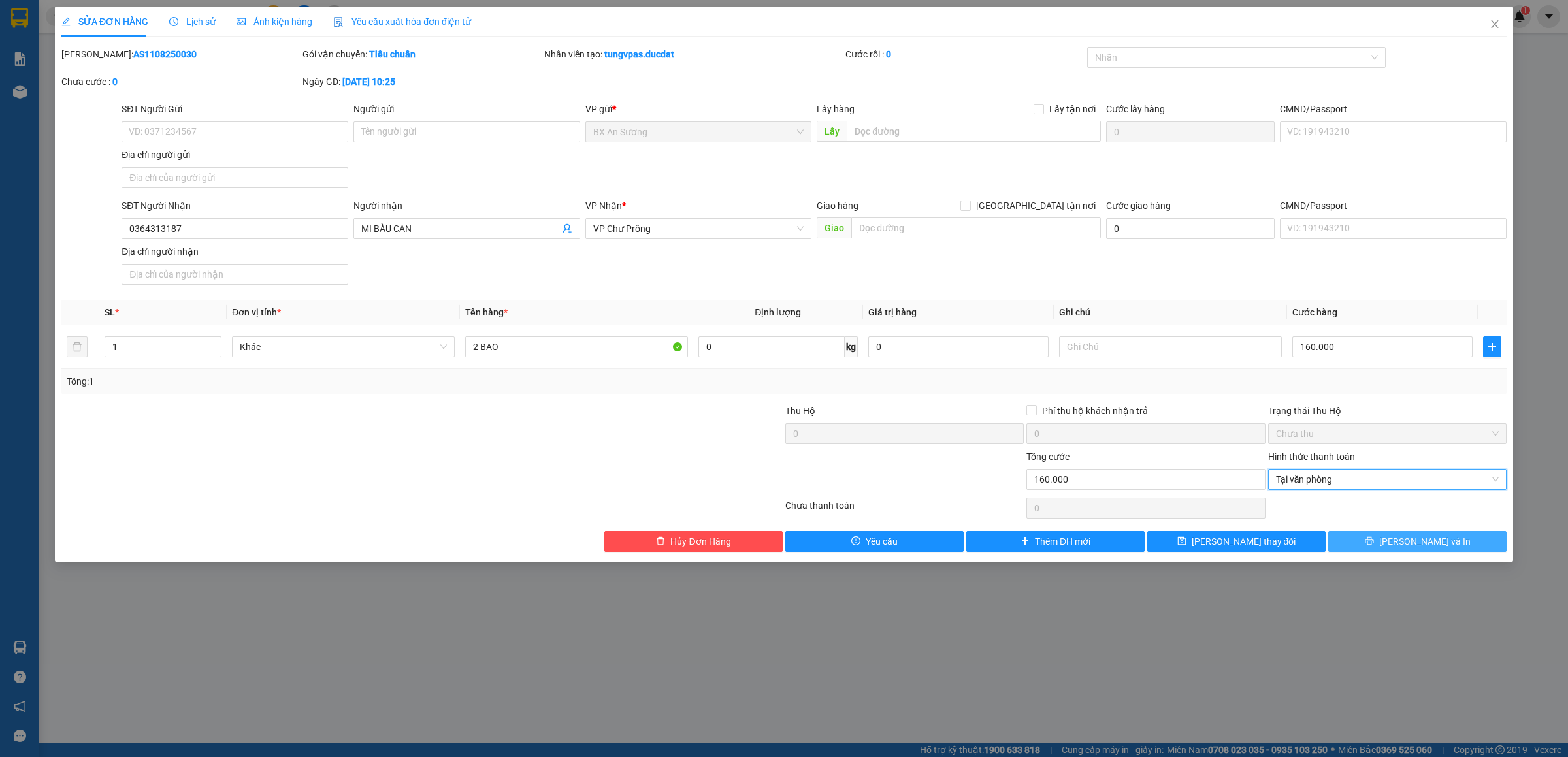
click at [1374, 544] on icon "printer" at bounding box center [1370, 541] width 9 height 9
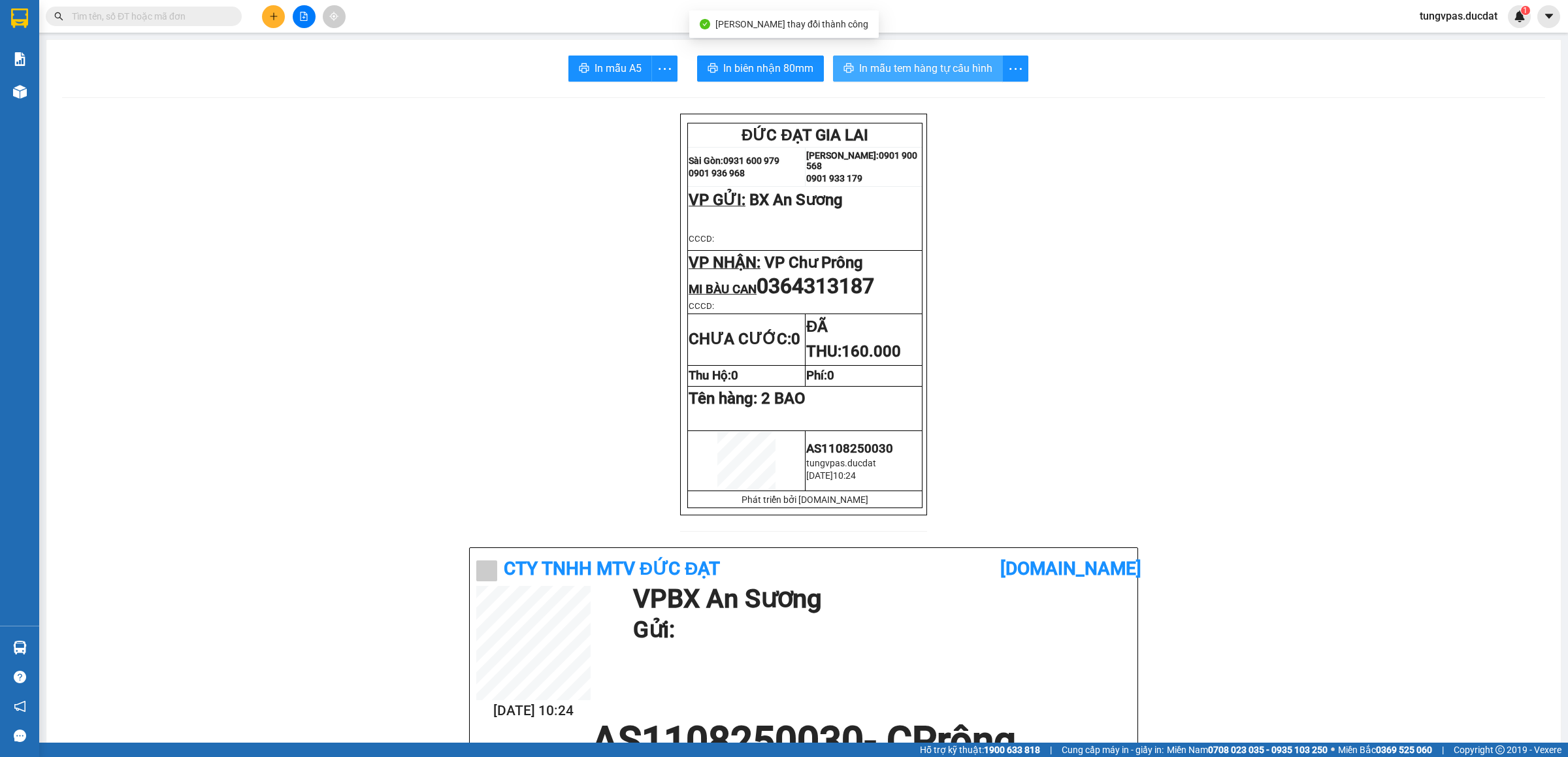
click at [887, 71] on span "In mẫu tem hàng tự cấu hình" at bounding box center [926, 68] width 133 height 16
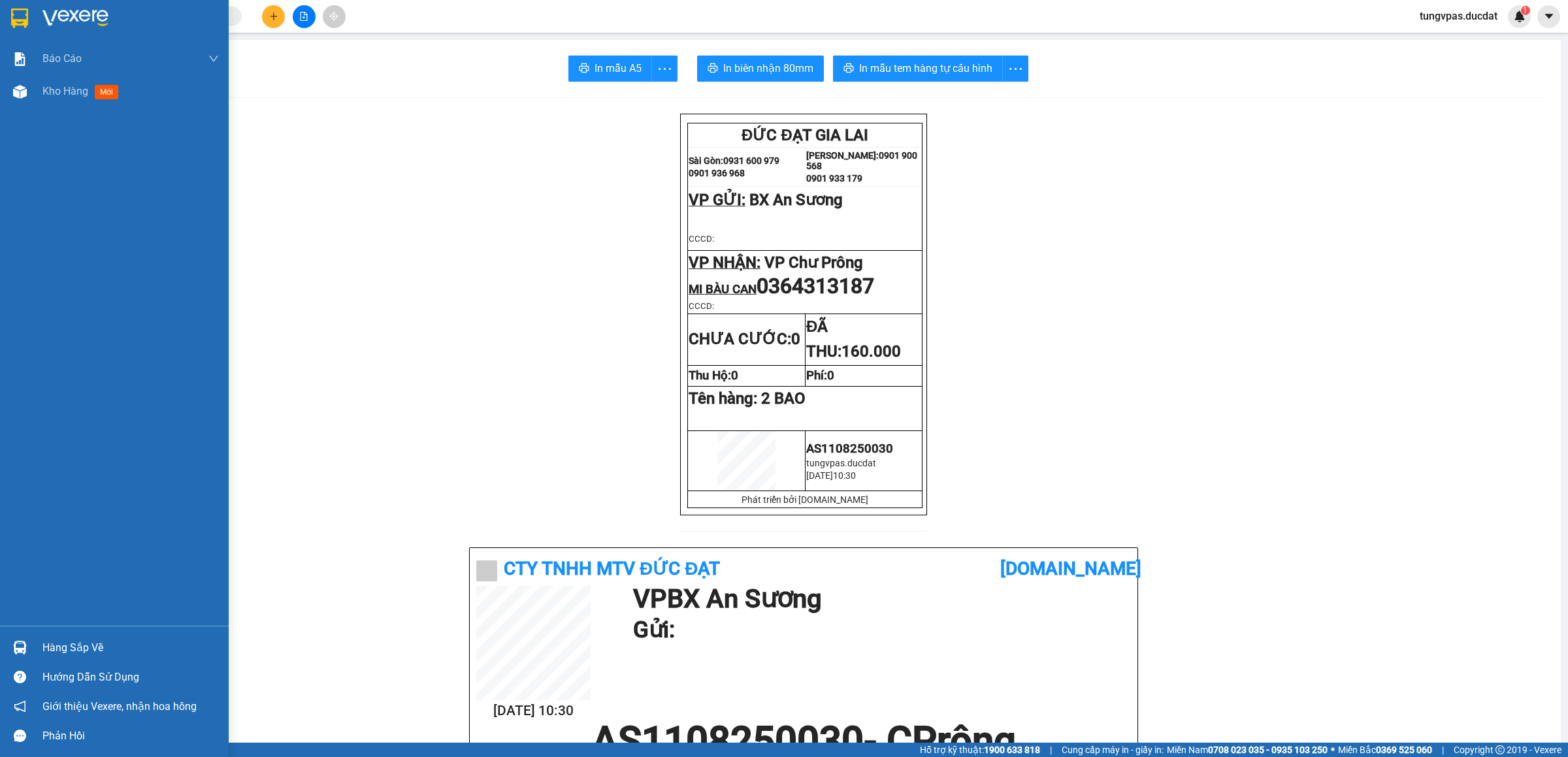
click at [20, 94] on img at bounding box center [20, 92] width 14 height 14
